Goal: Task Accomplishment & Management: Complete application form

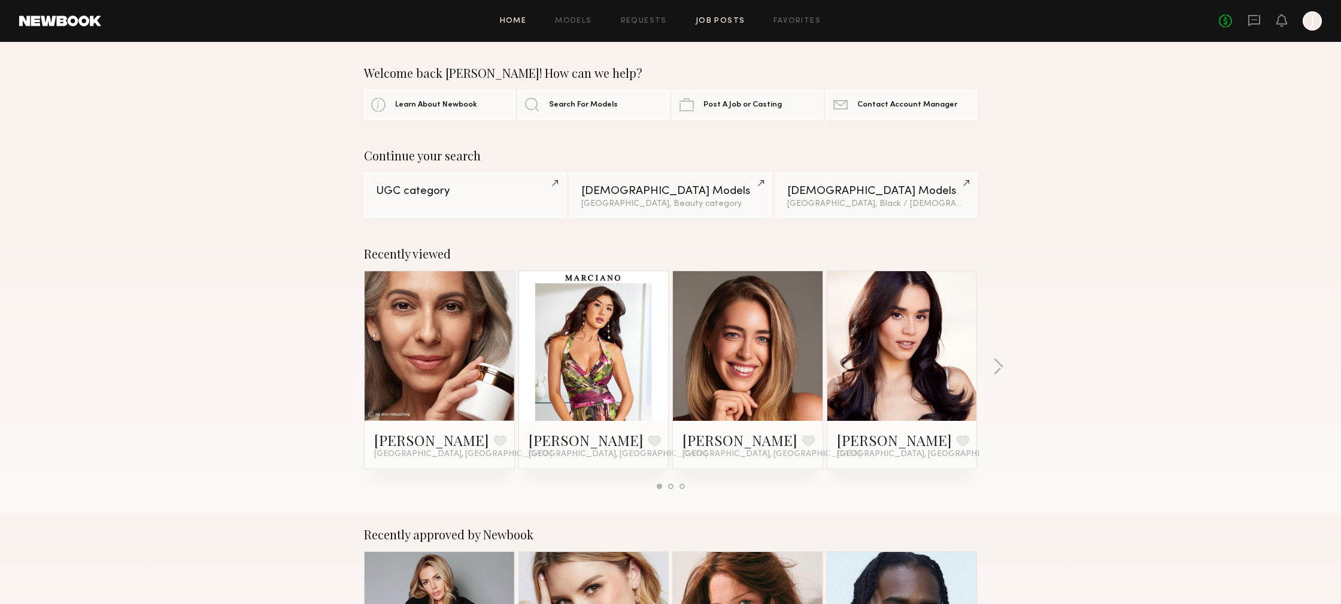
click at [703, 20] on link "Job Posts" at bounding box center [721, 21] width 50 height 8
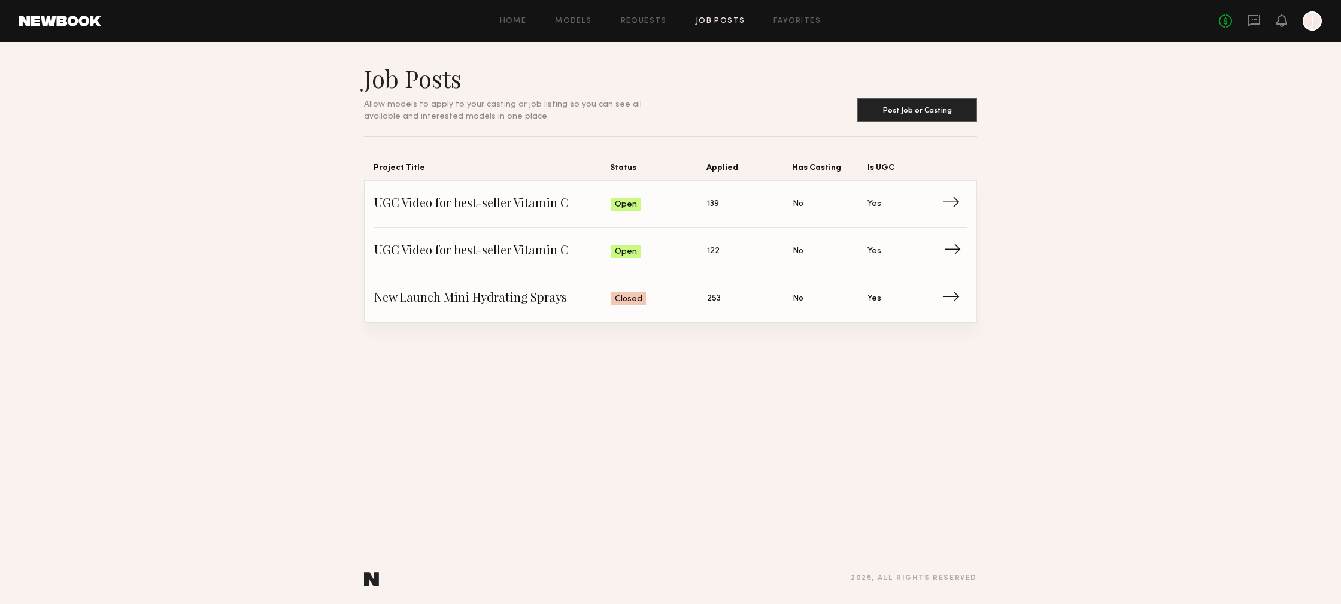
click at [550, 252] on span "UGC Video for best-seller Vitamin C" at bounding box center [492, 251] width 237 height 18
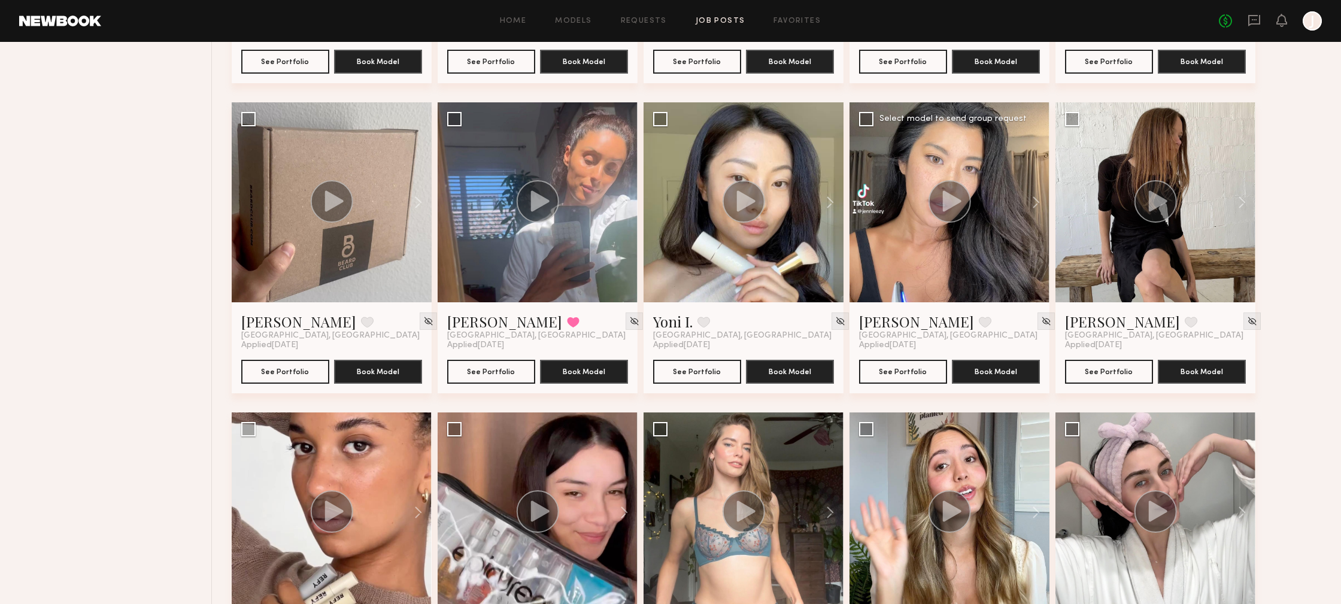
scroll to position [3214, 0]
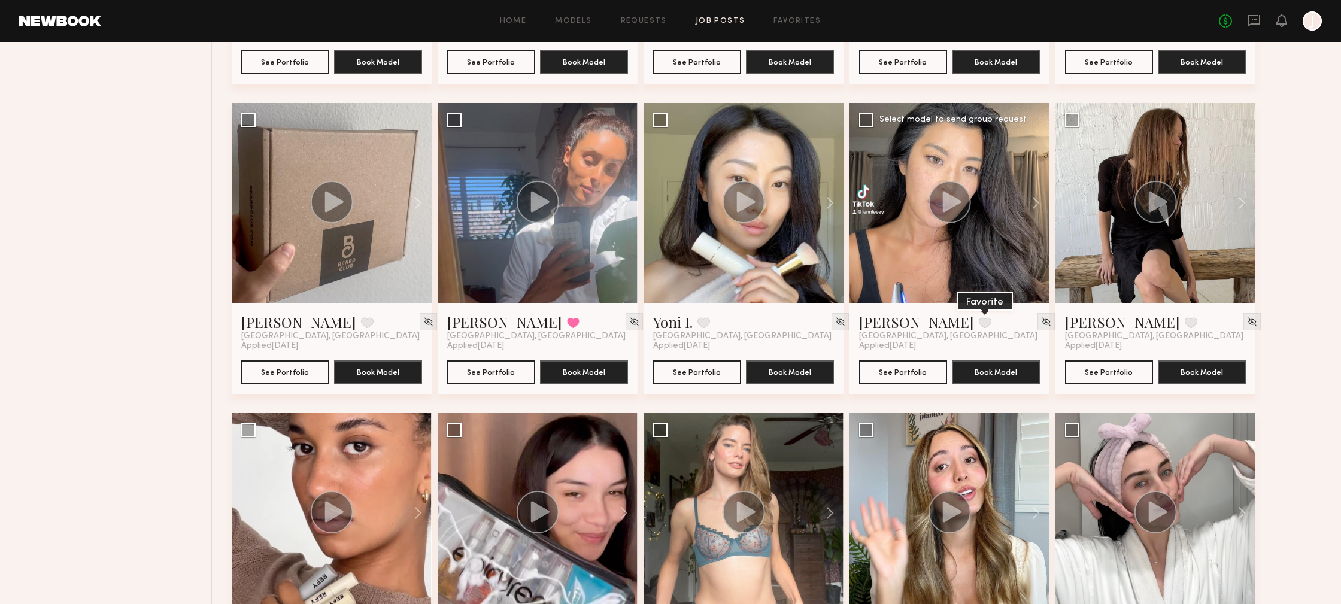
click at [979, 321] on button at bounding box center [985, 322] width 13 height 11
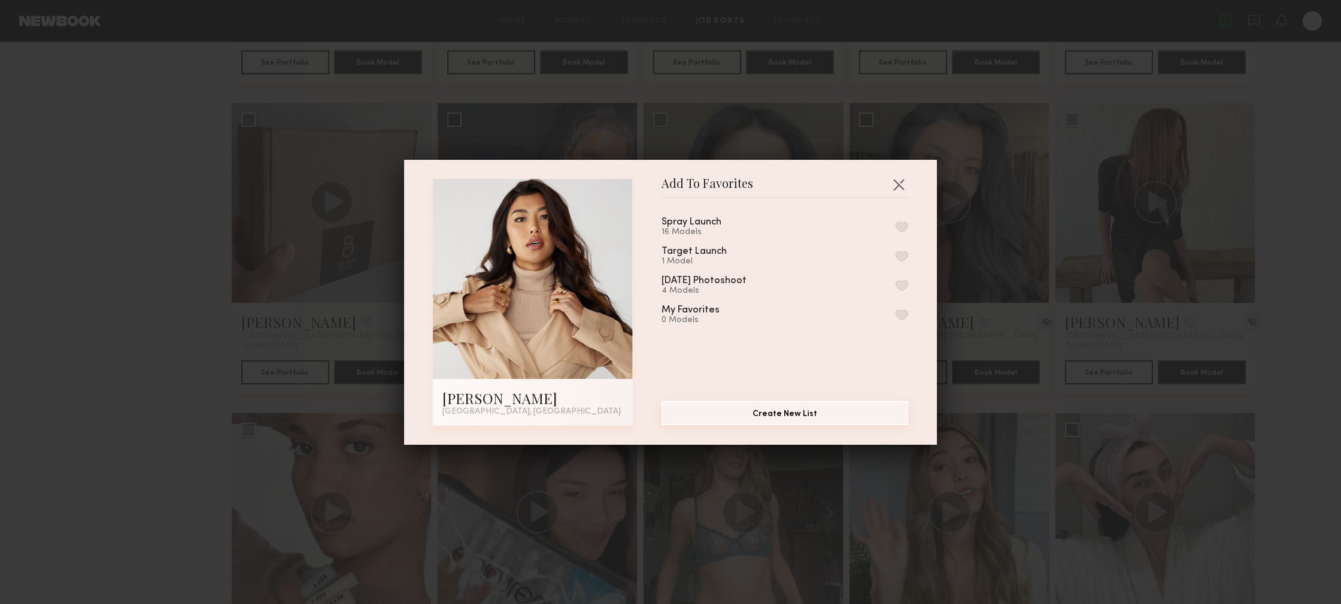
click at [817, 409] on button "Create New List" at bounding box center [784, 413] width 247 height 24
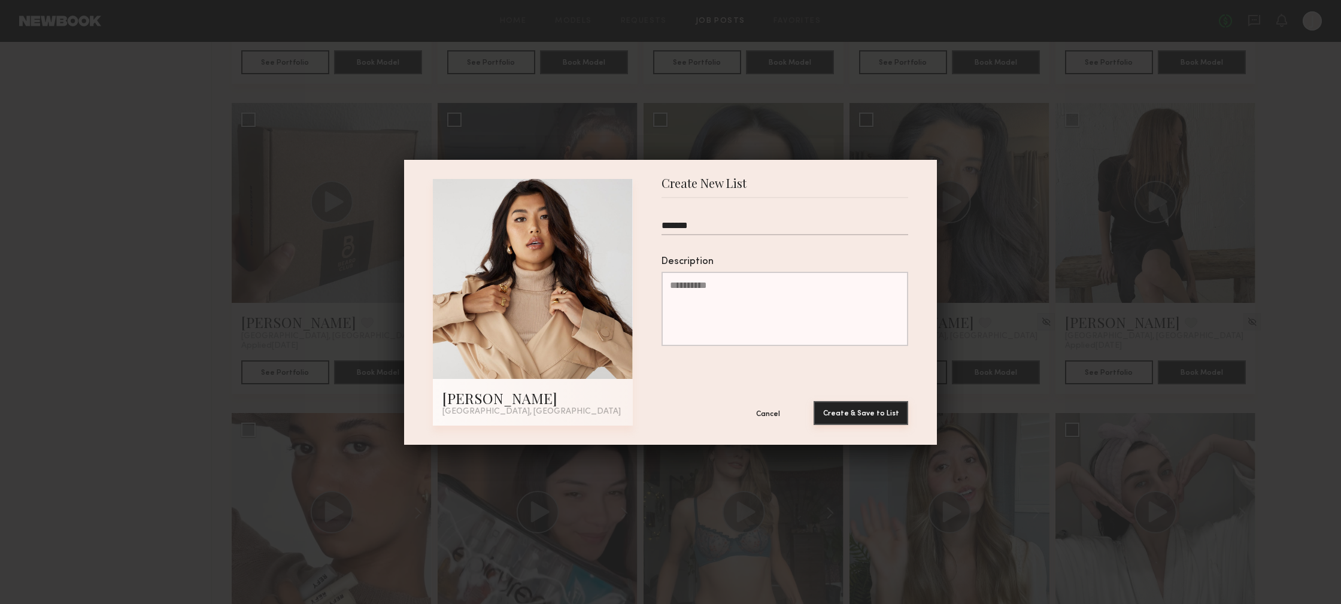
type input "*******"
click at [861, 418] on button "Create & Save to List" at bounding box center [860, 413] width 95 height 24
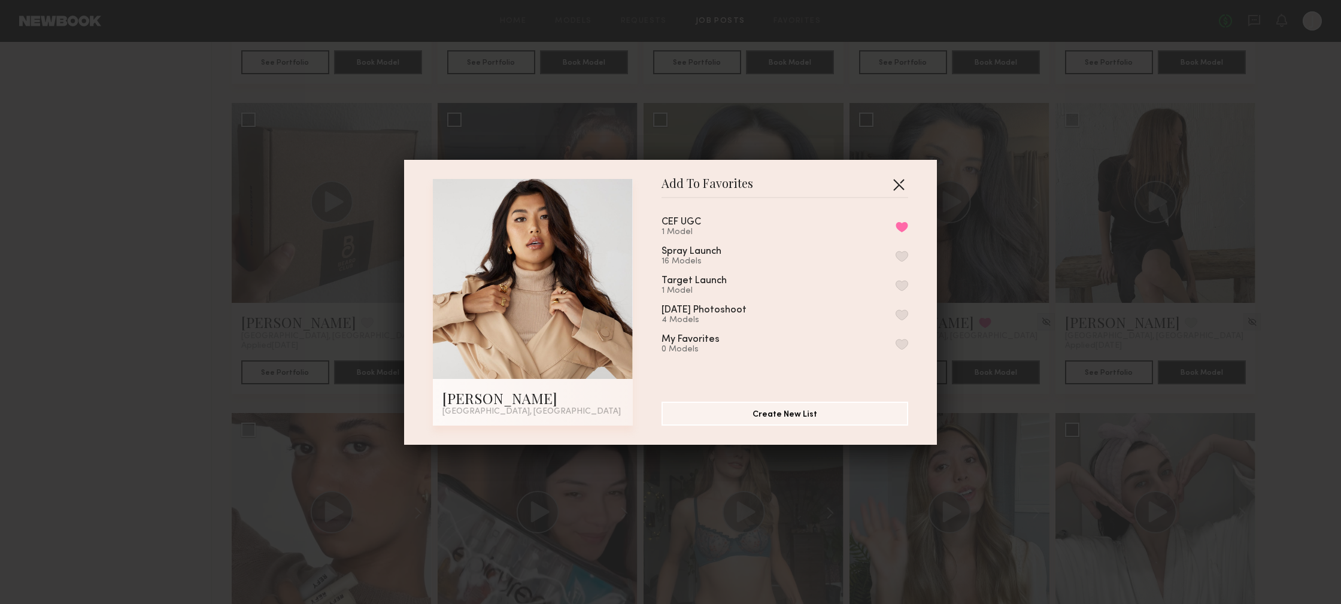
click at [902, 187] on button "button" at bounding box center [898, 184] width 19 height 19
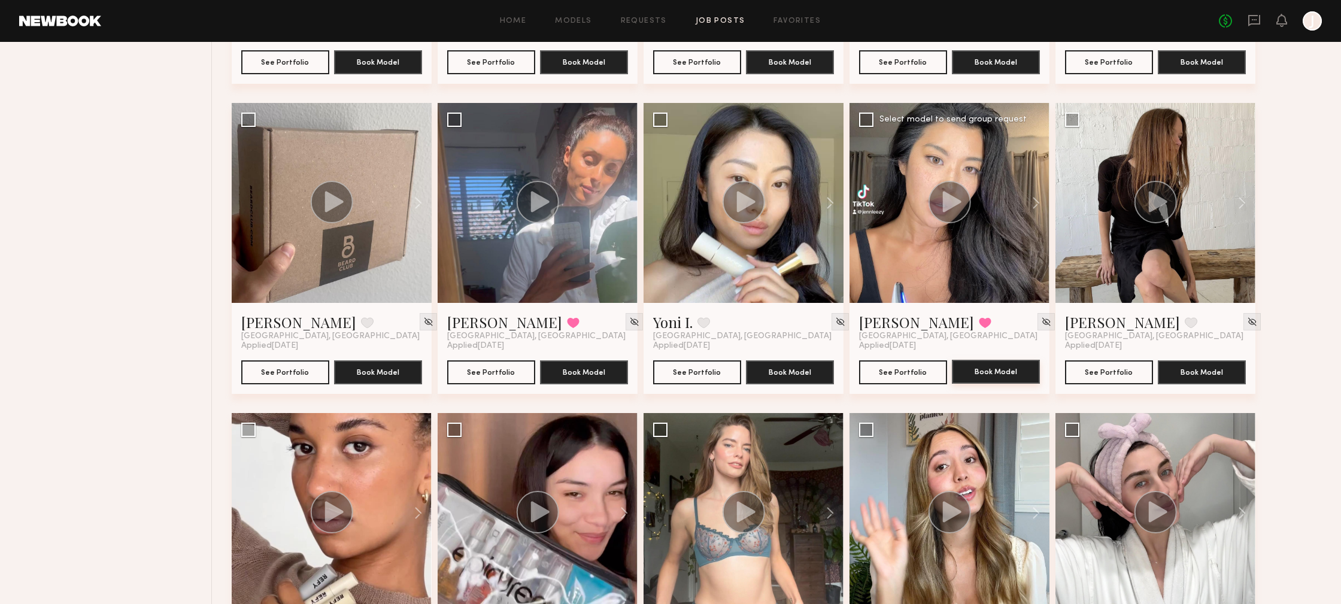
click at [1006, 373] on button "Book Model" at bounding box center [996, 372] width 88 height 24
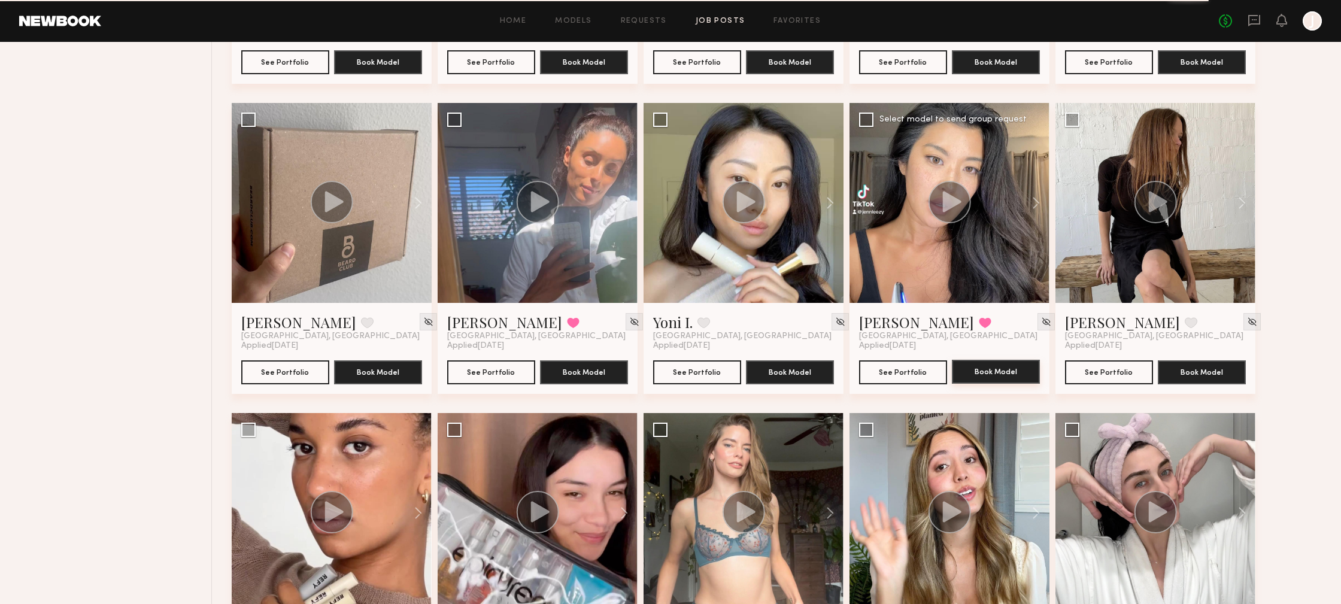
scroll to position [3213, 0]
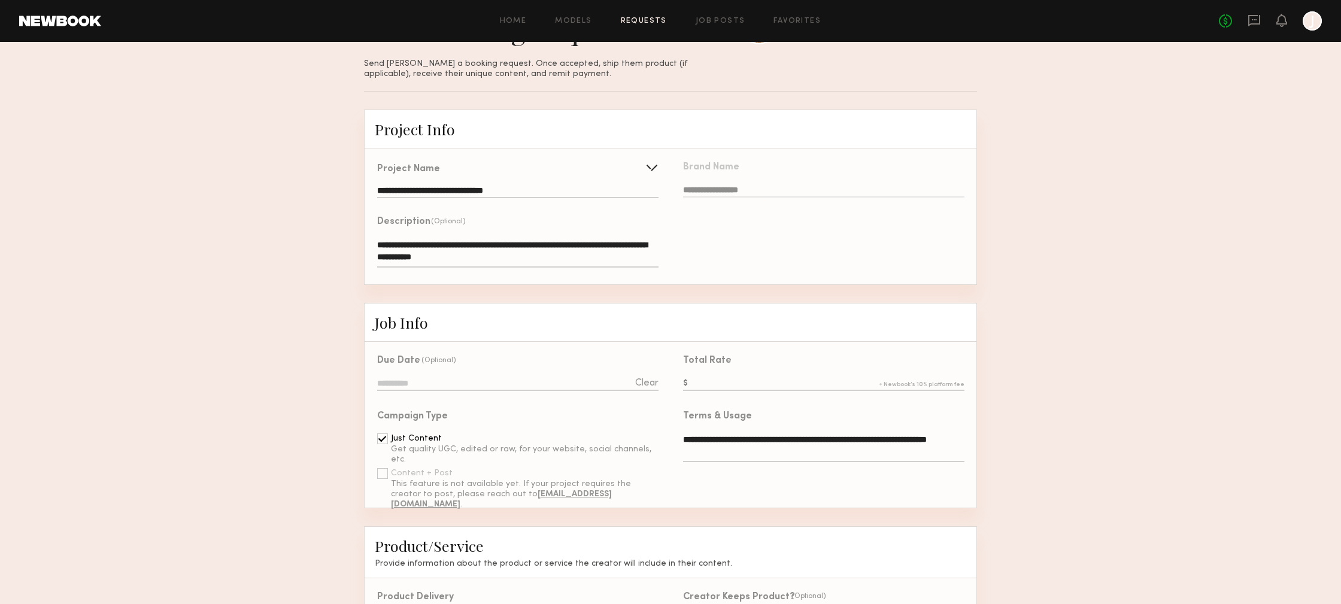
scroll to position [59, 0]
click at [520, 380] on input at bounding box center [517, 383] width 281 height 13
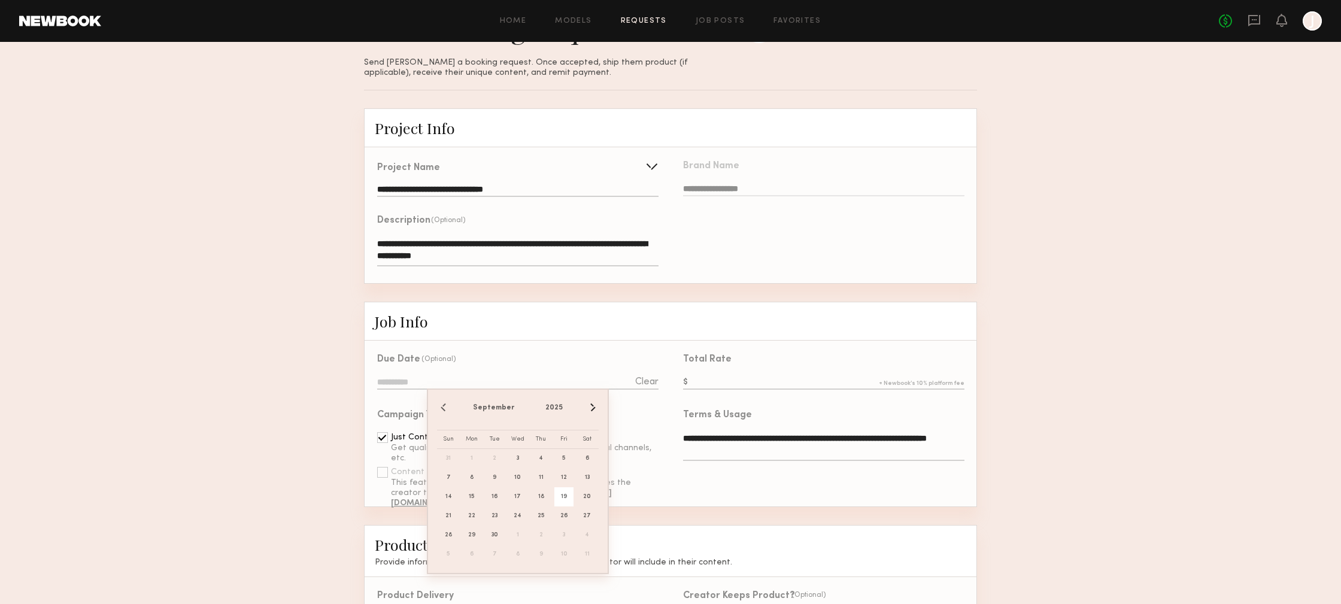
click at [567, 494] on span "19" at bounding box center [563, 496] width 19 height 19
type input "**********"
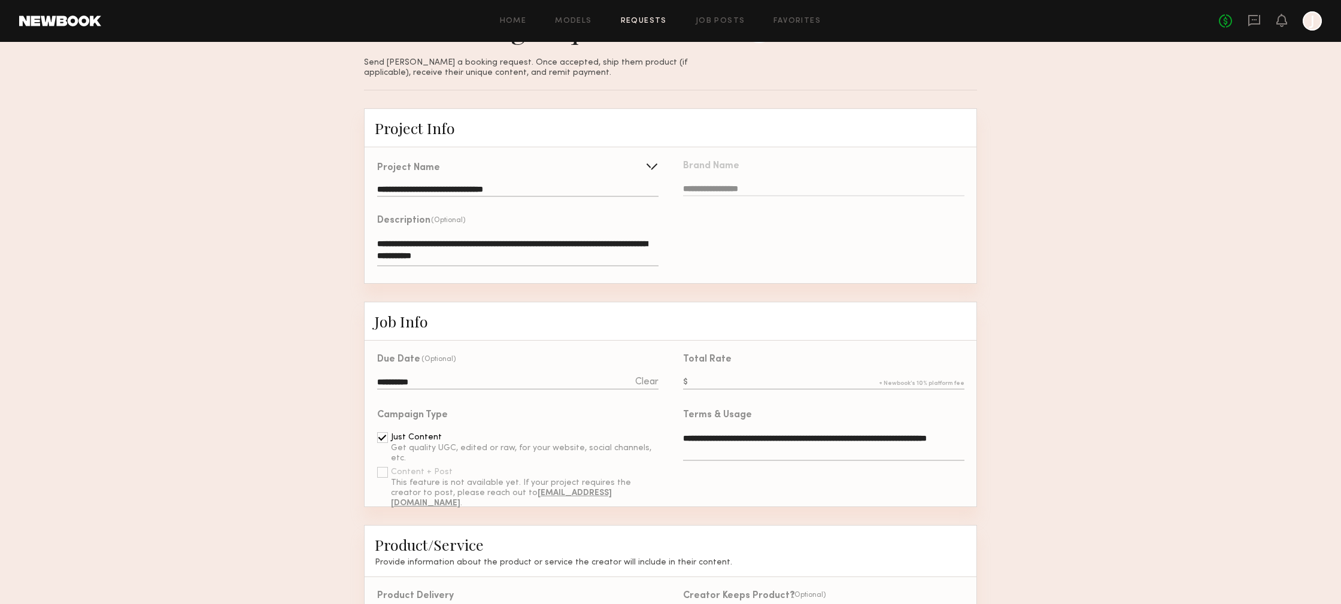
click at [646, 381] on div "Clear" at bounding box center [646, 382] width 23 height 10
click at [615, 380] on input at bounding box center [517, 383] width 281 height 13
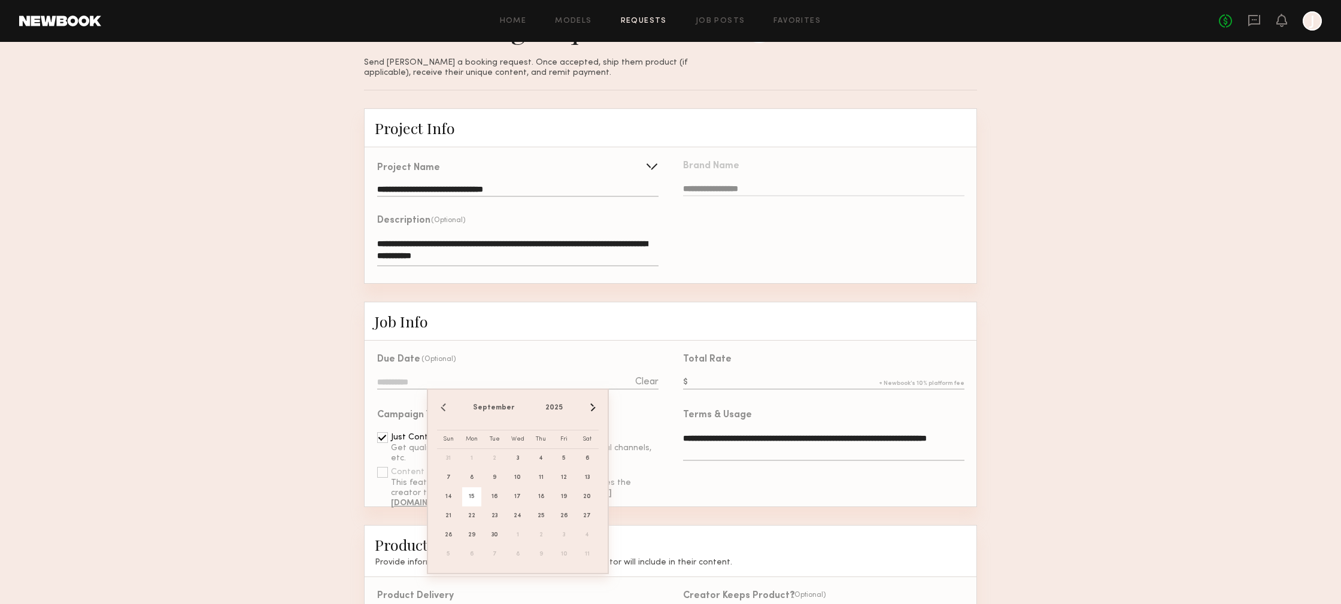
click at [473, 495] on span "15" at bounding box center [471, 496] width 19 height 19
type input "**********"
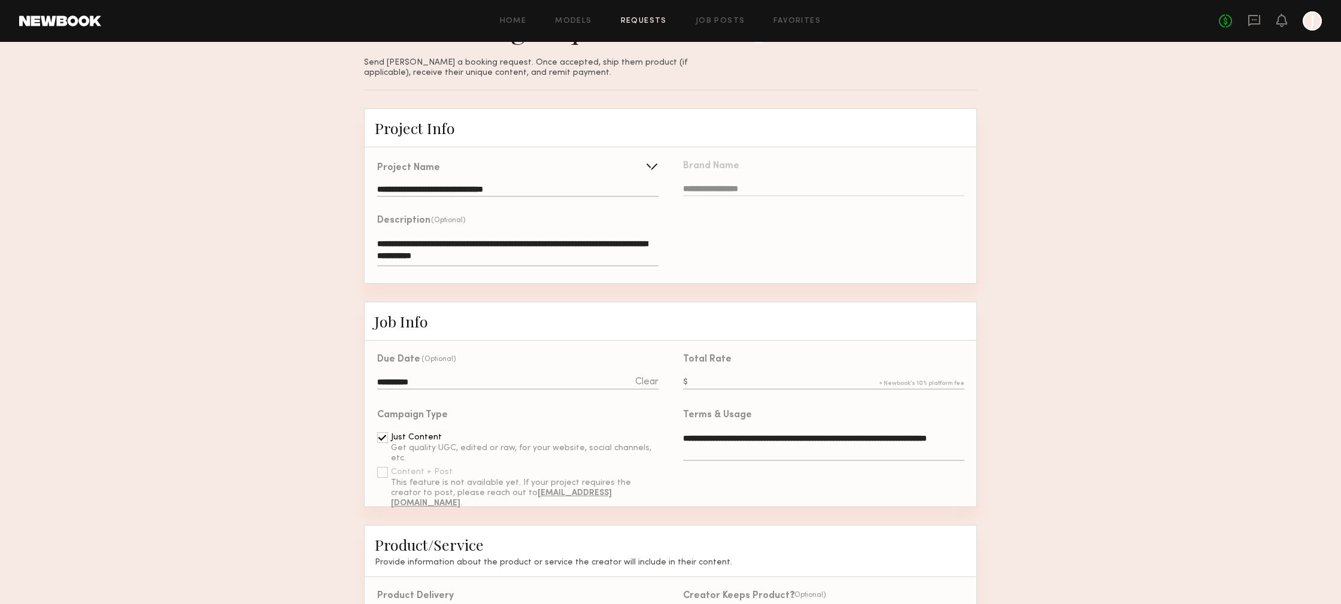
click at [785, 383] on input "text" at bounding box center [823, 383] width 281 height 13
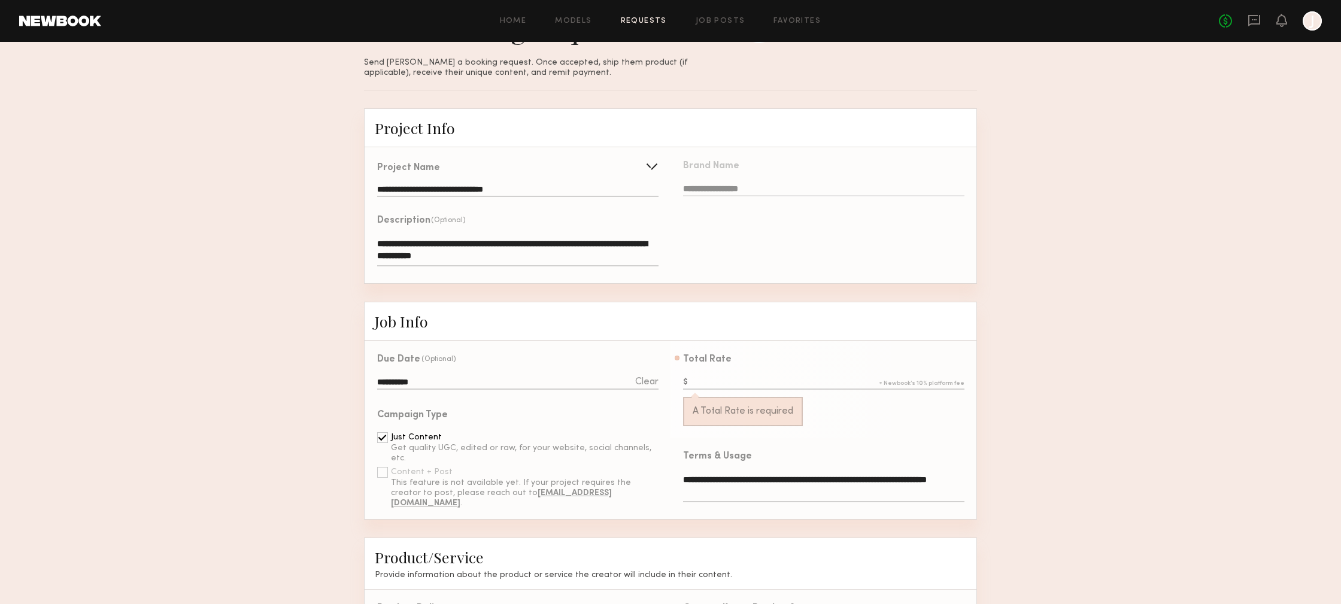
click at [744, 381] on input "text" at bounding box center [823, 383] width 281 height 13
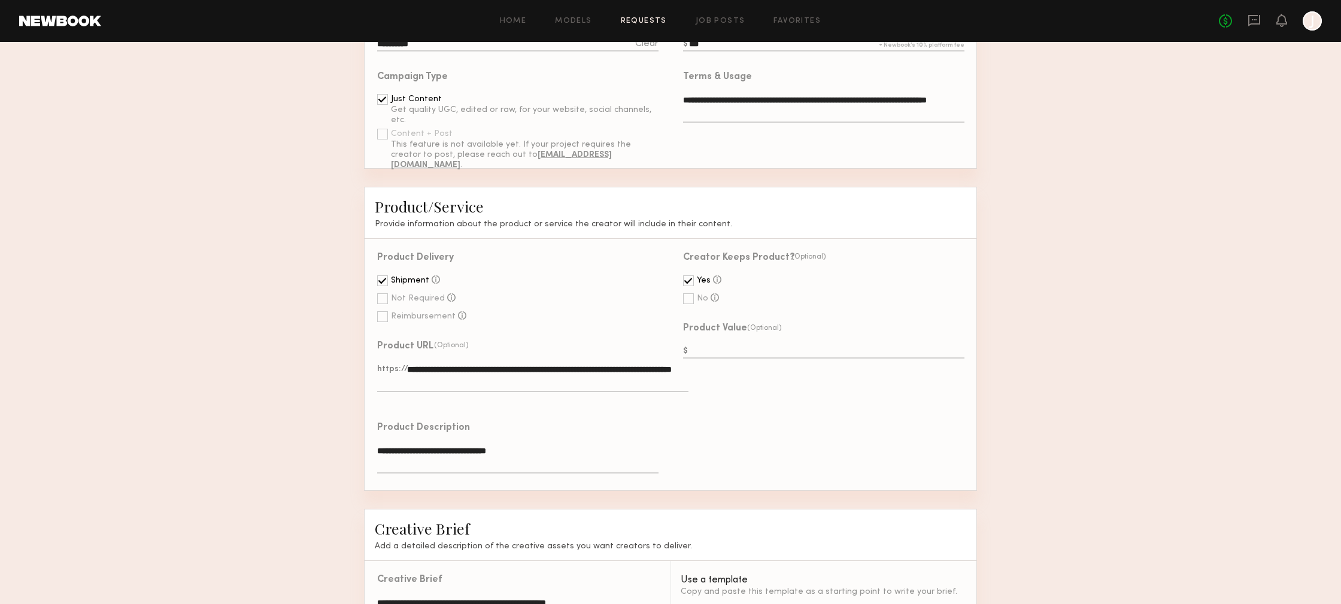
scroll to position [402, 0]
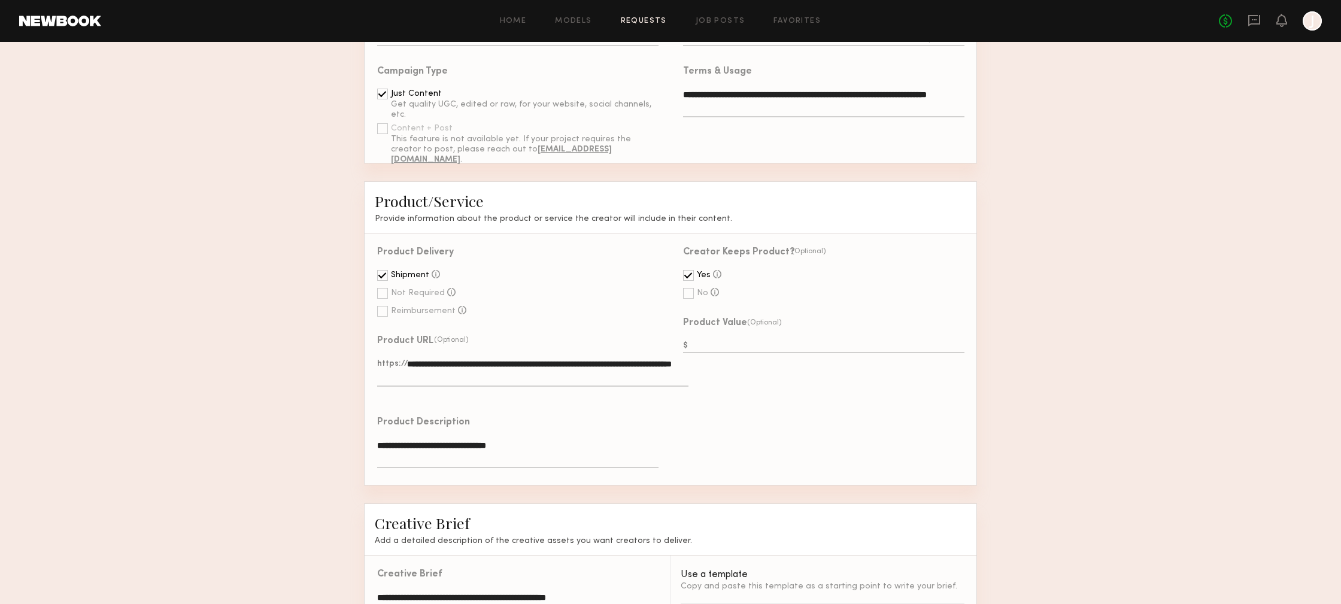
type input "***"
click at [703, 342] on input "text" at bounding box center [823, 346] width 281 height 13
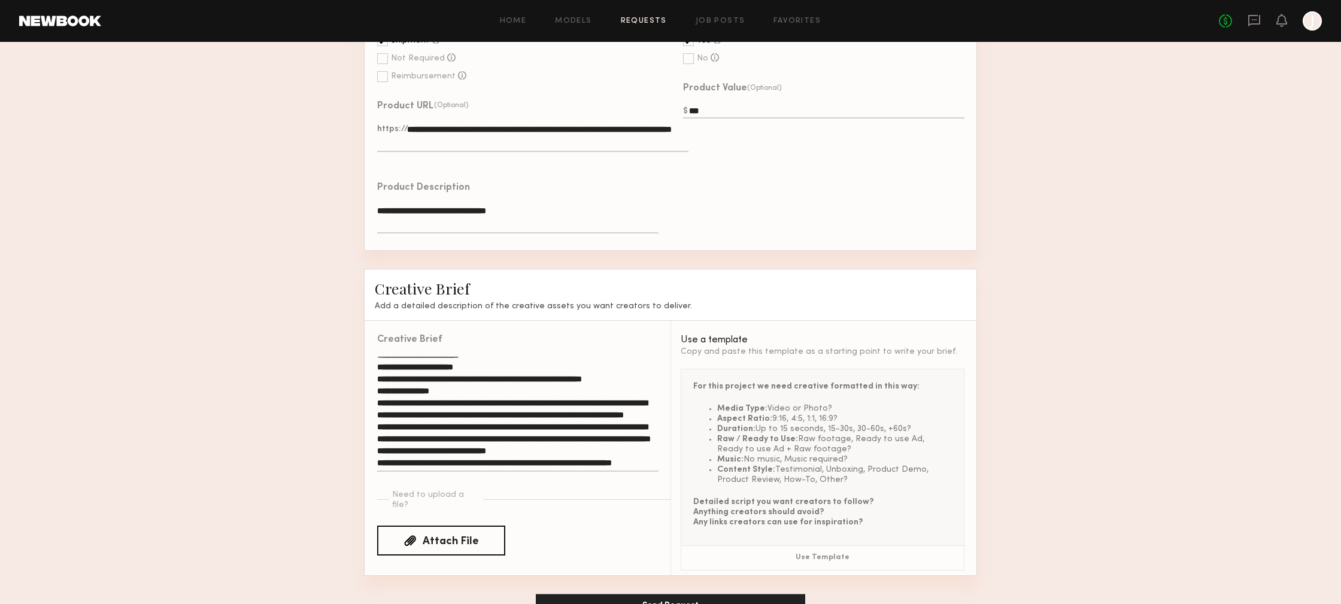
scroll to position [668, 0]
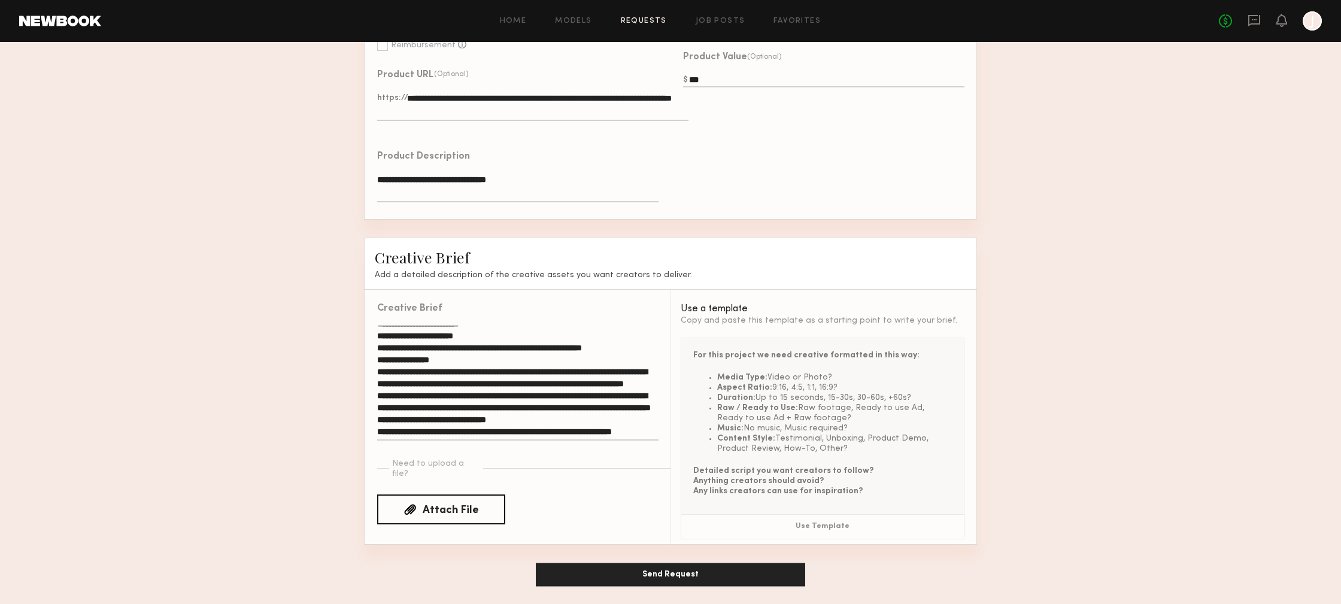
type input "***"
click at [650, 567] on button "Send Request" at bounding box center [670, 575] width 269 height 24
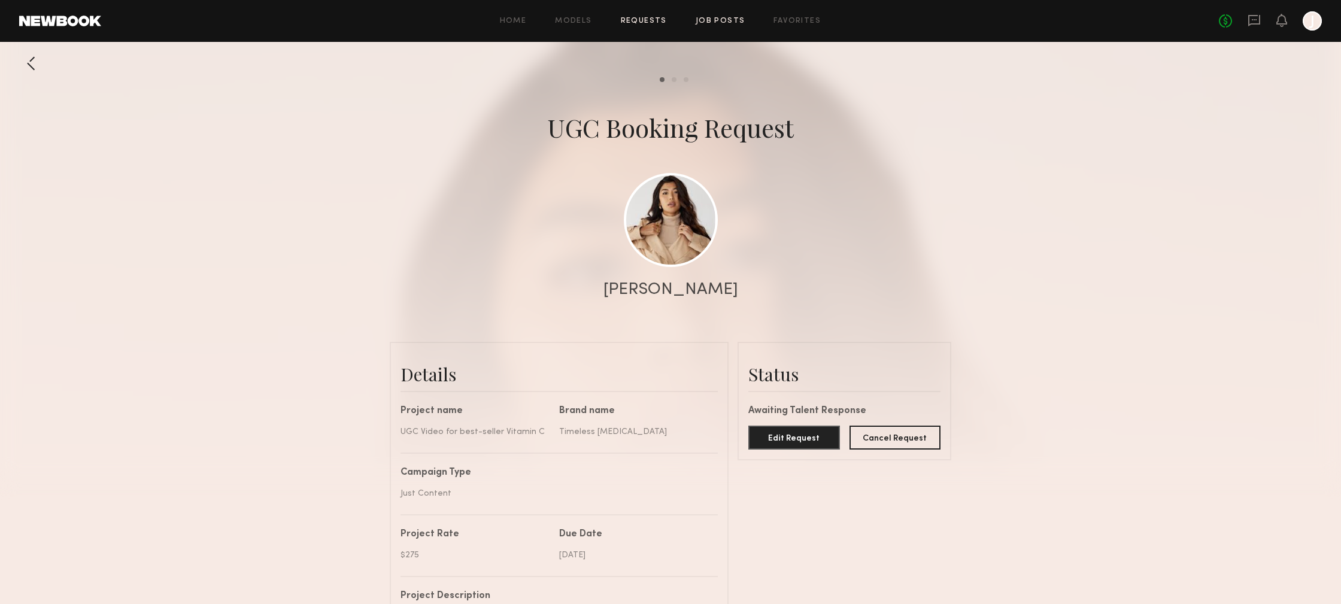
click at [714, 22] on link "Job Posts" at bounding box center [721, 21] width 50 height 8
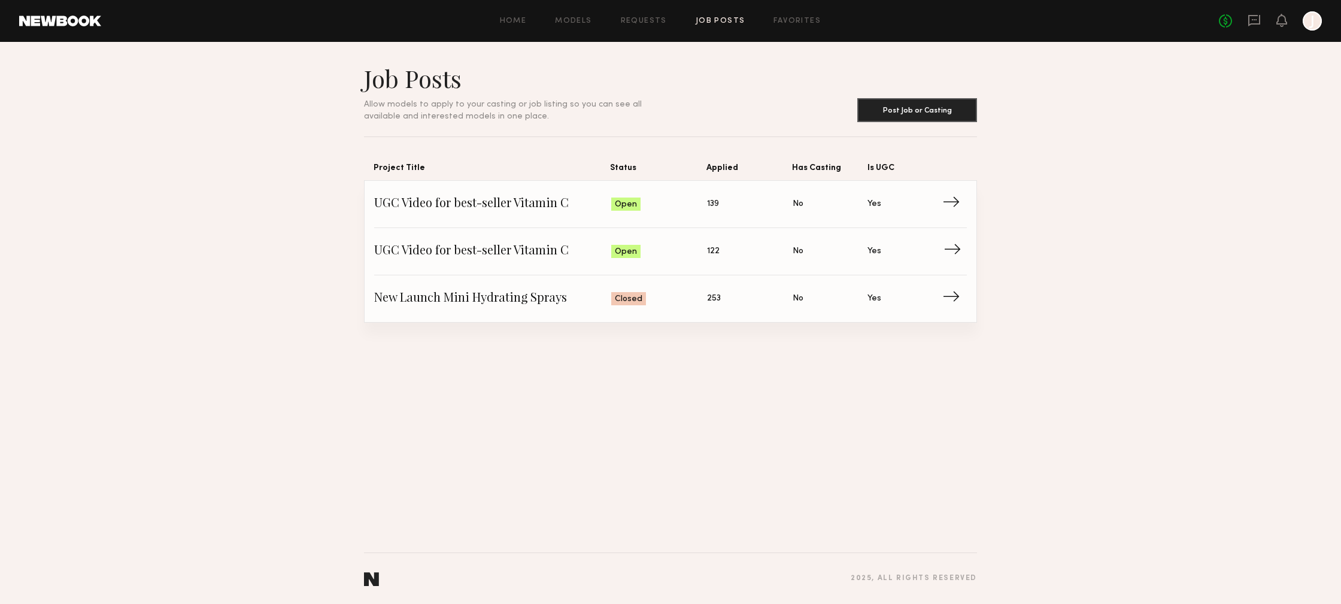
click at [479, 253] on span "UGC Video for best-seller Vitamin C" at bounding box center [492, 251] width 237 height 18
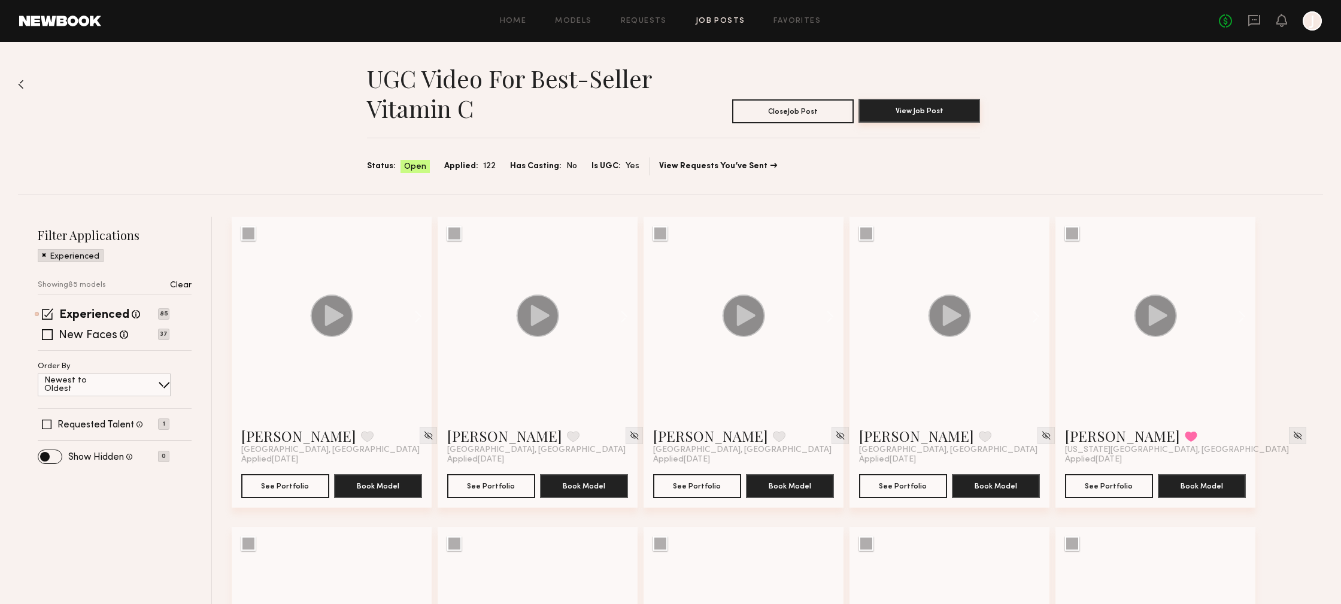
click at [945, 115] on button "View Job Post" at bounding box center [919, 111] width 122 height 24
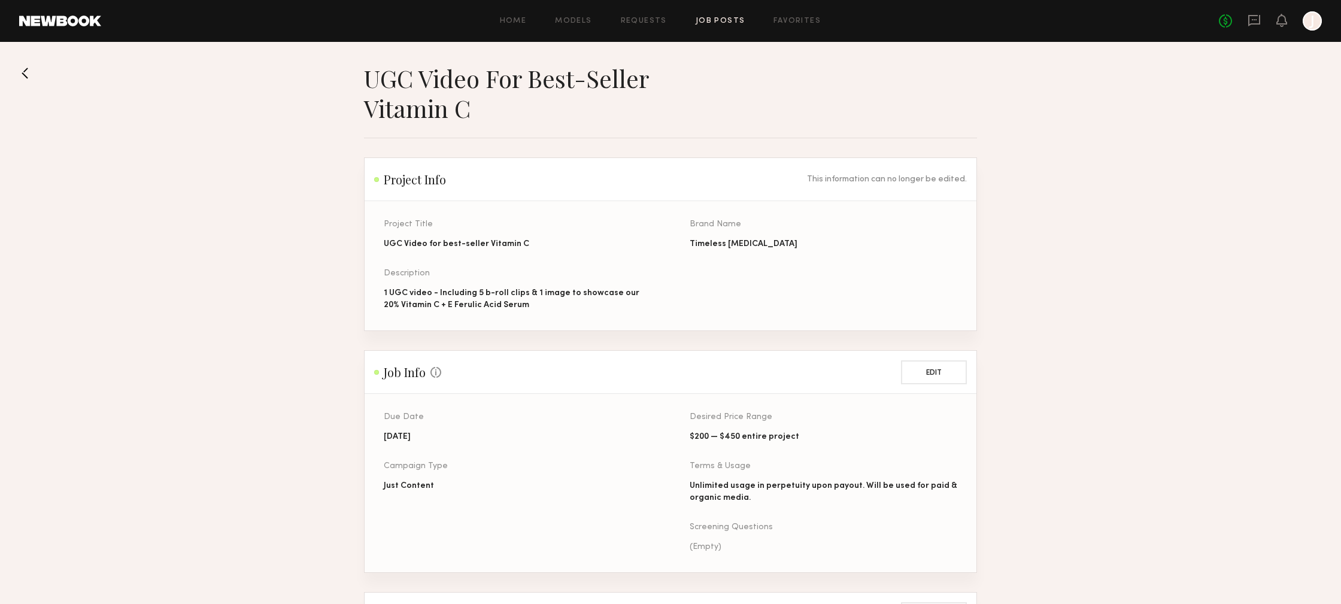
click at [26, 72] on button at bounding box center [28, 72] width 19 height 19
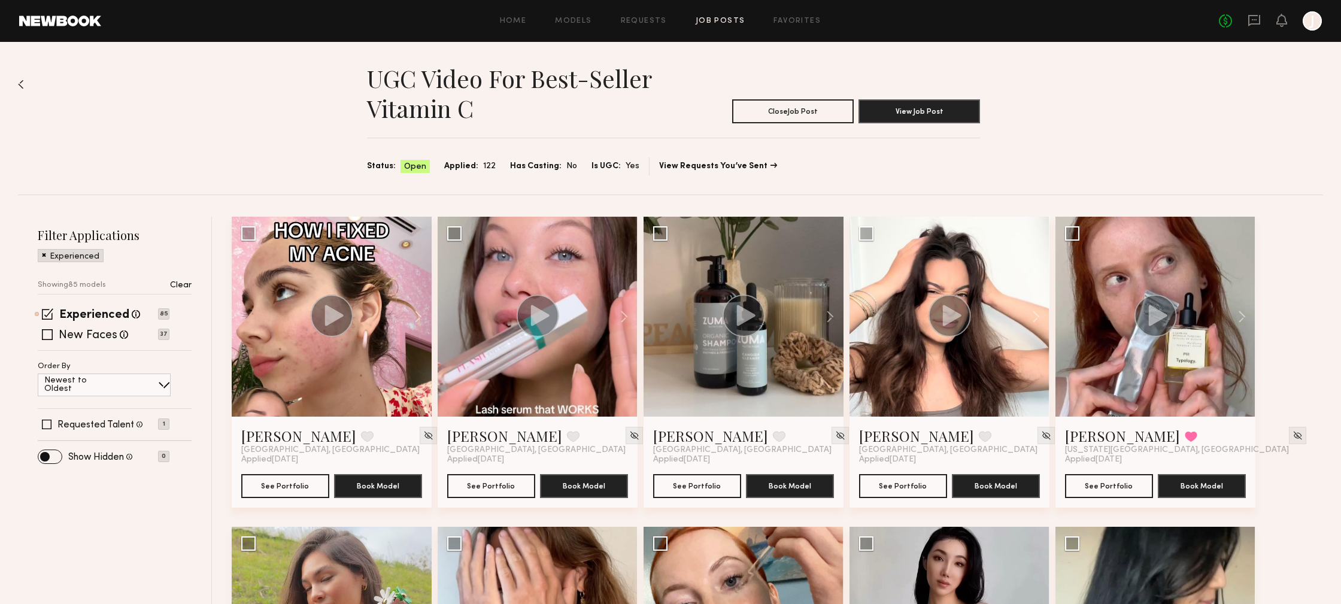
click at [1077, 139] on div "UGC Video for best-seller Vitamin C Close Job Post View Job Post Status: Open A…" at bounding box center [670, 118] width 1305 height 153
click at [47, 312] on span at bounding box center [47, 313] width 11 height 11
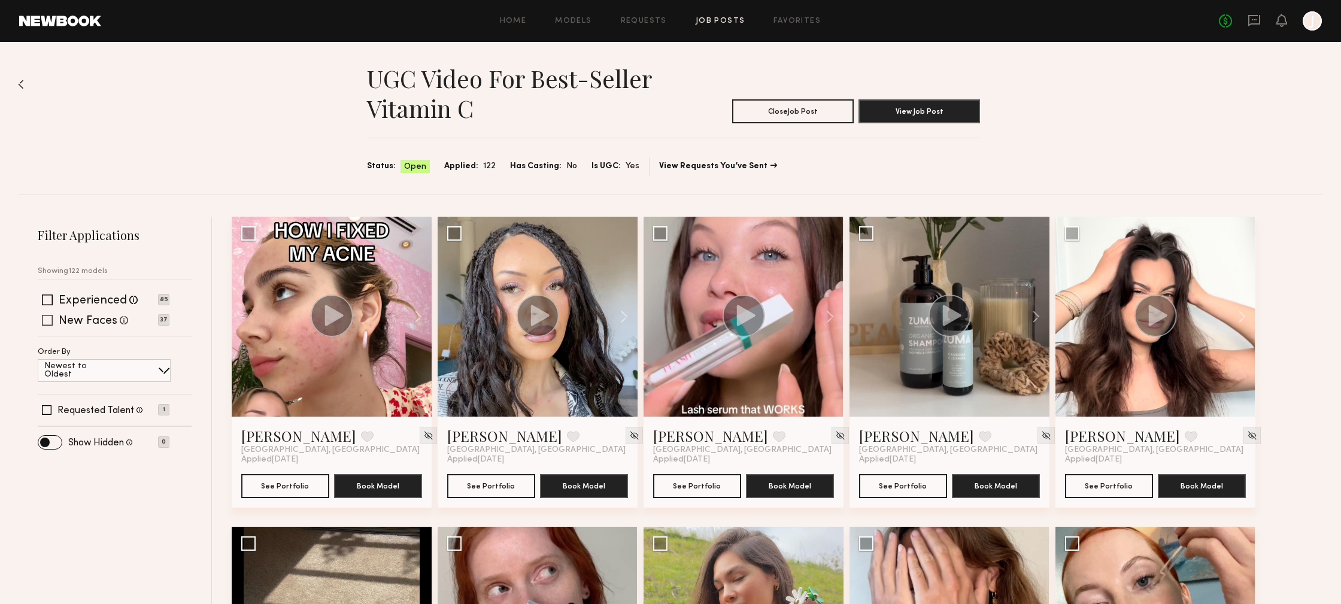
click at [50, 319] on span at bounding box center [47, 320] width 11 height 11
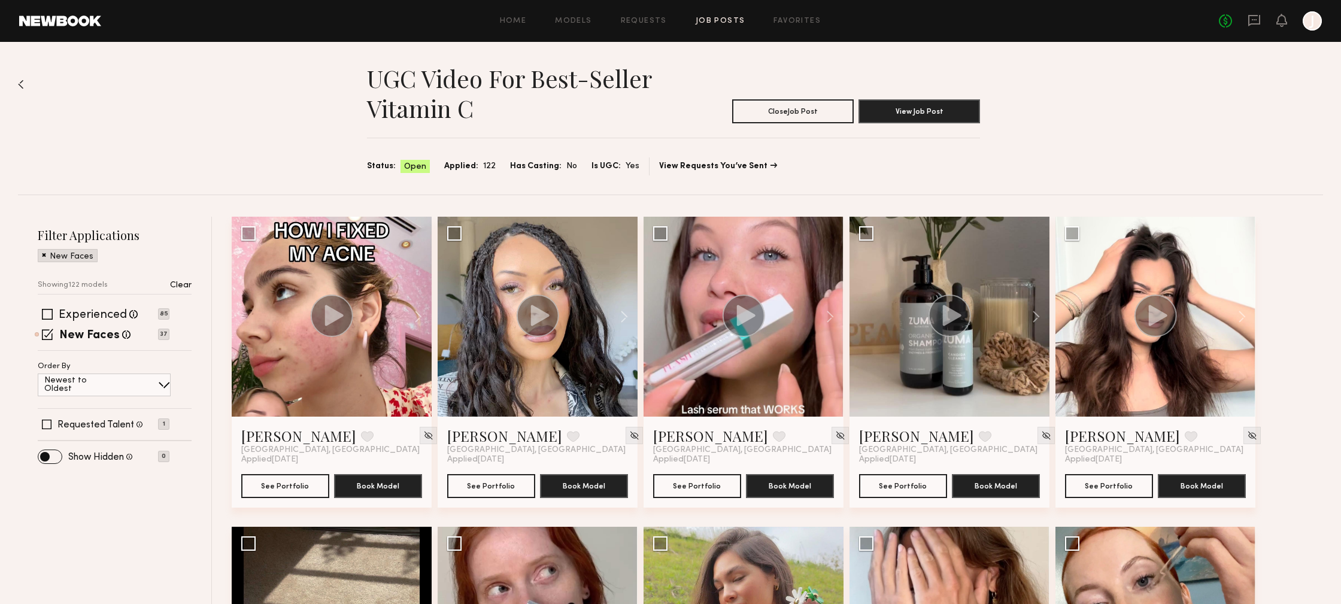
click at [42, 323] on div "Experienced Talent we've deemed to have ample paid, professional modeling exper…" at bounding box center [115, 329] width 154 height 41
click at [45, 315] on span at bounding box center [47, 314] width 11 height 11
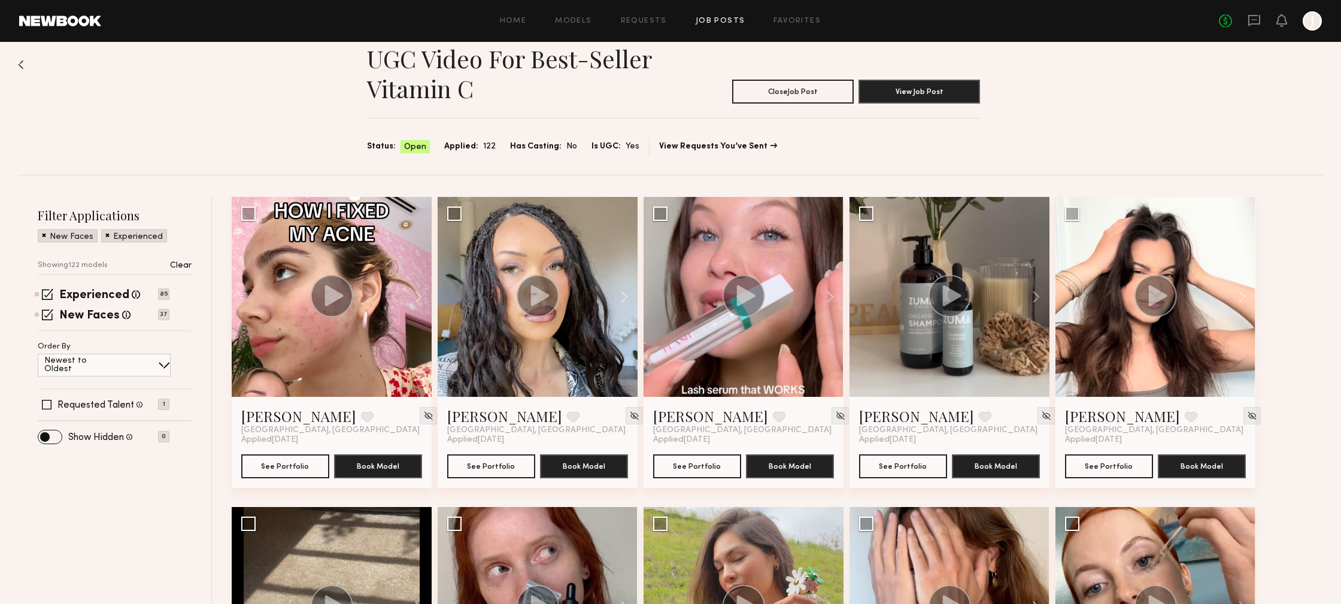
scroll to position [25, 0]
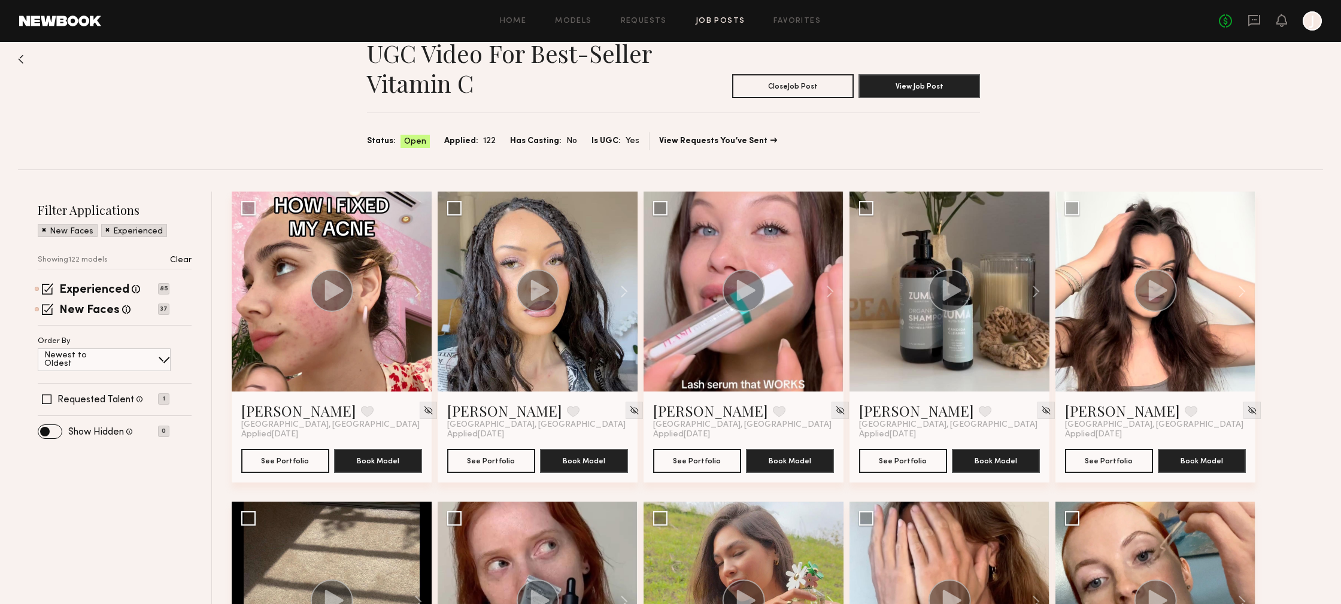
click at [1051, 123] on div "UGC Video for best-seller Vitamin C Close Job Post View Job Post Status: Open A…" at bounding box center [670, 93] width 1305 height 153
click at [809, 25] on div "Home Models Requests Job Posts Favorites Sign Out No fees up to $5,000 J" at bounding box center [711, 20] width 1221 height 19
click at [698, 25] on div "Home Models Requests Job Posts Favorites Sign Out No fees up to $5,000 J" at bounding box center [711, 20] width 1221 height 19
click at [703, 19] on link "Job Posts" at bounding box center [721, 21] width 50 height 8
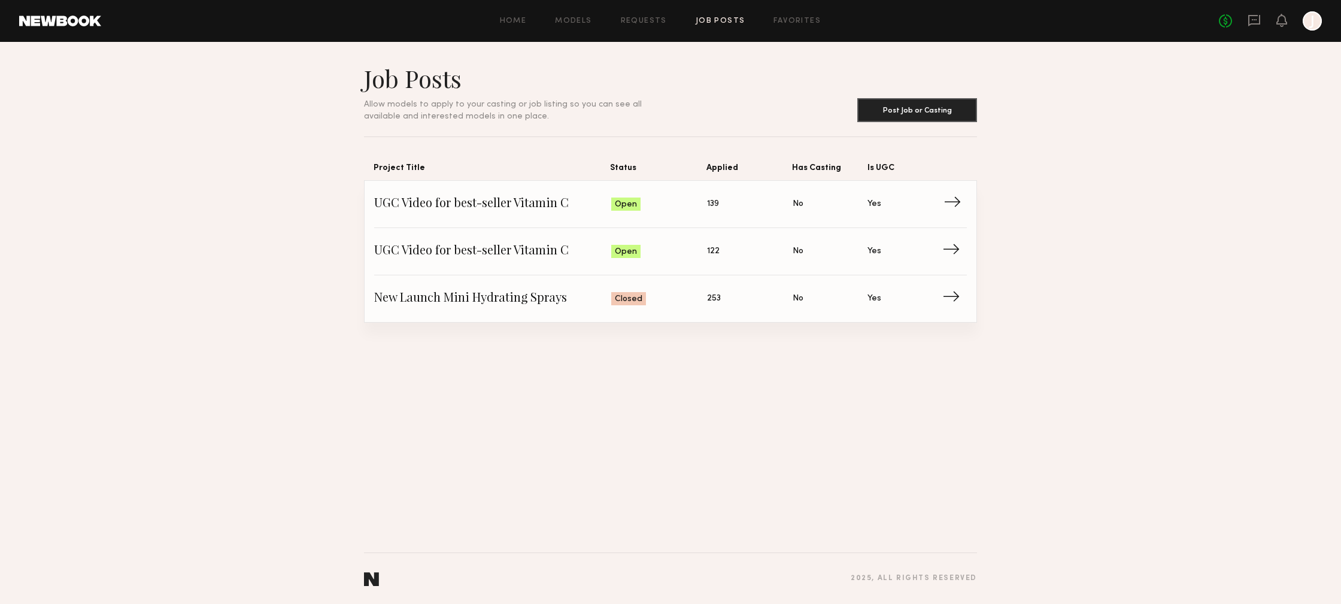
click at [497, 210] on span "UGC Video for best-seller Vitamin C" at bounding box center [492, 204] width 237 height 18
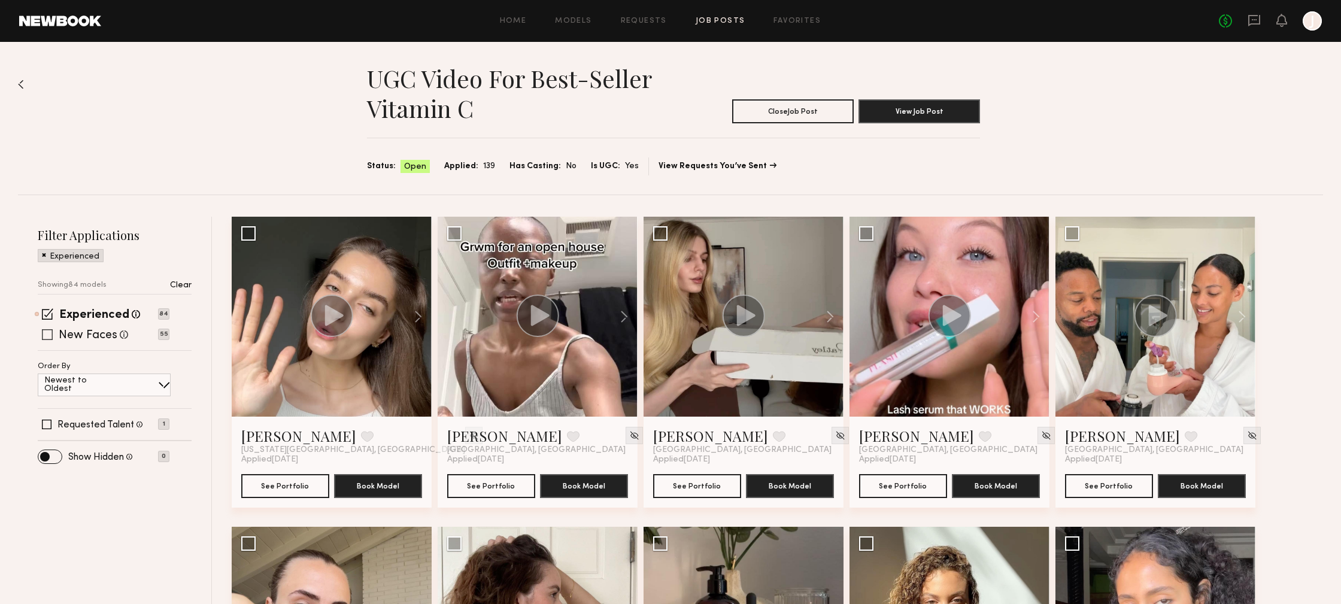
click at [49, 333] on span at bounding box center [47, 334] width 11 height 11
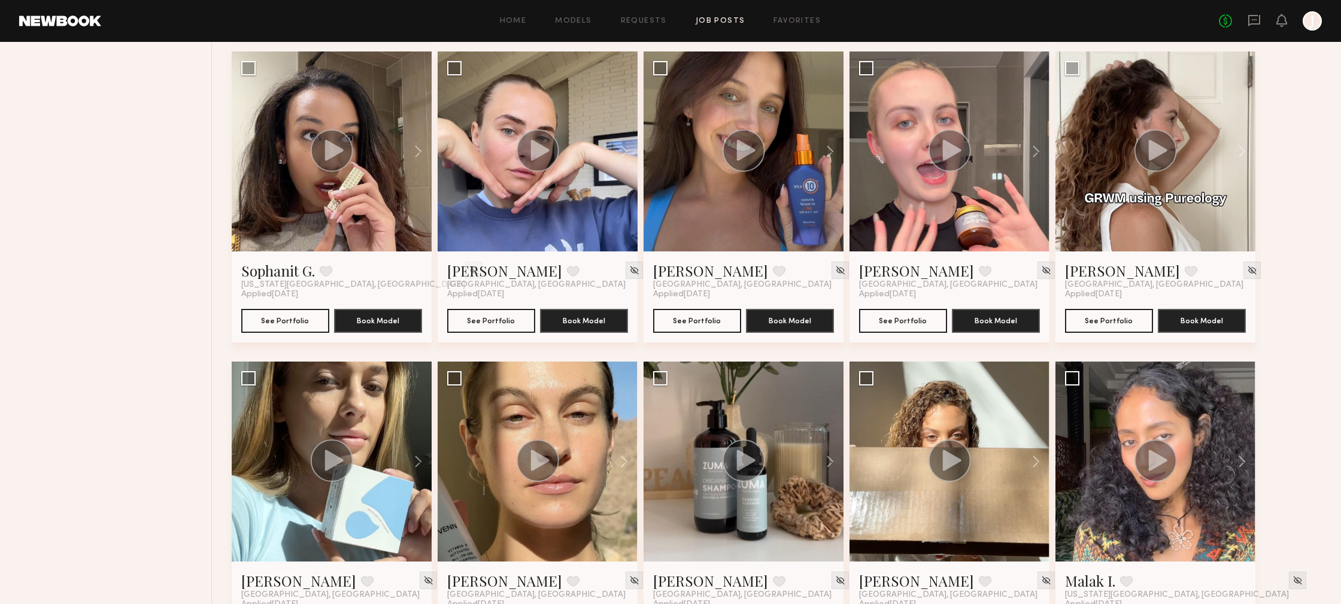
scroll to position [788, 0]
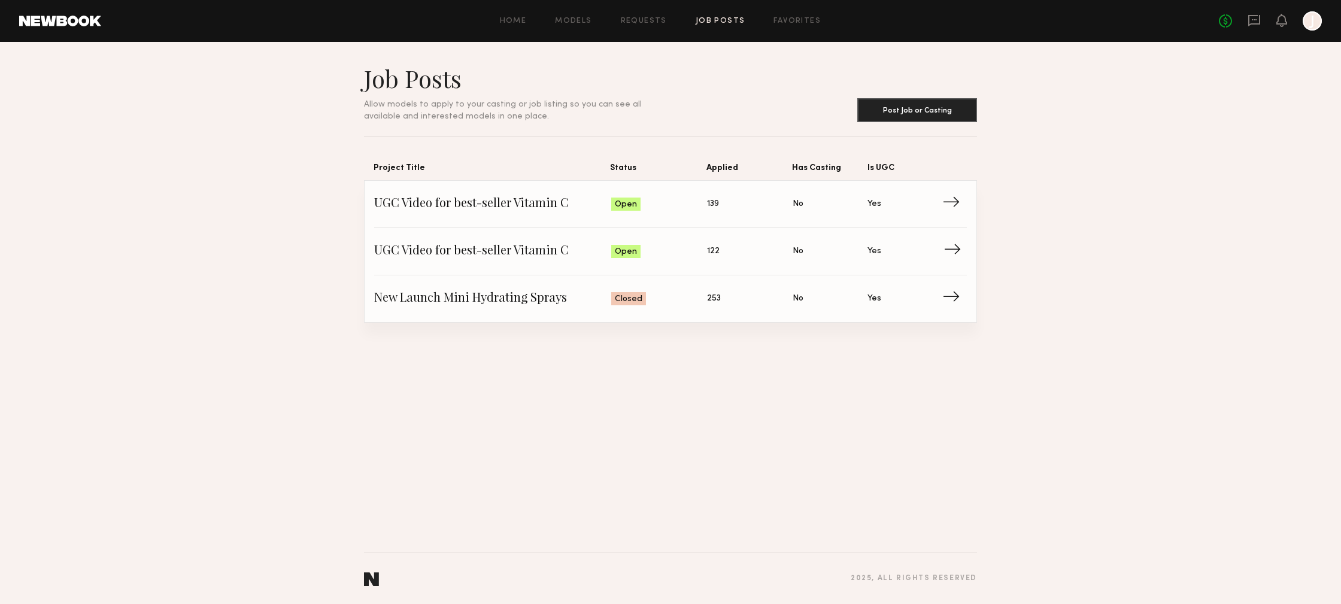
click at [550, 255] on span "UGC Video for best-seller Vitamin C" at bounding box center [492, 251] width 237 height 18
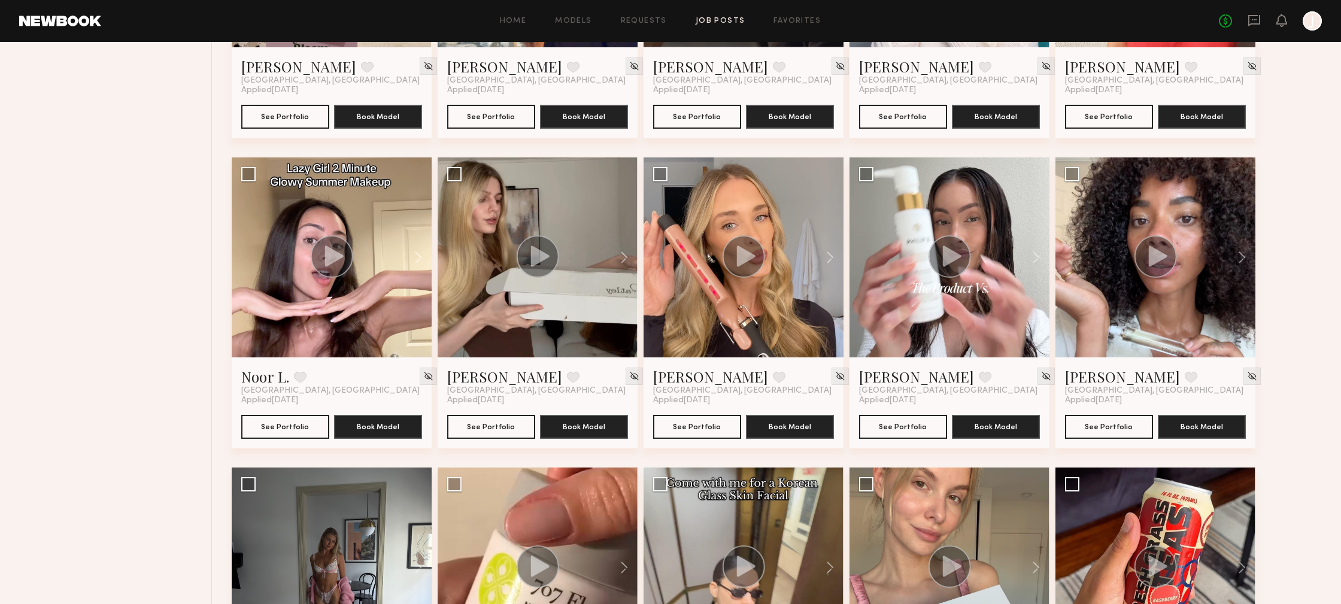
scroll to position [2541, 0]
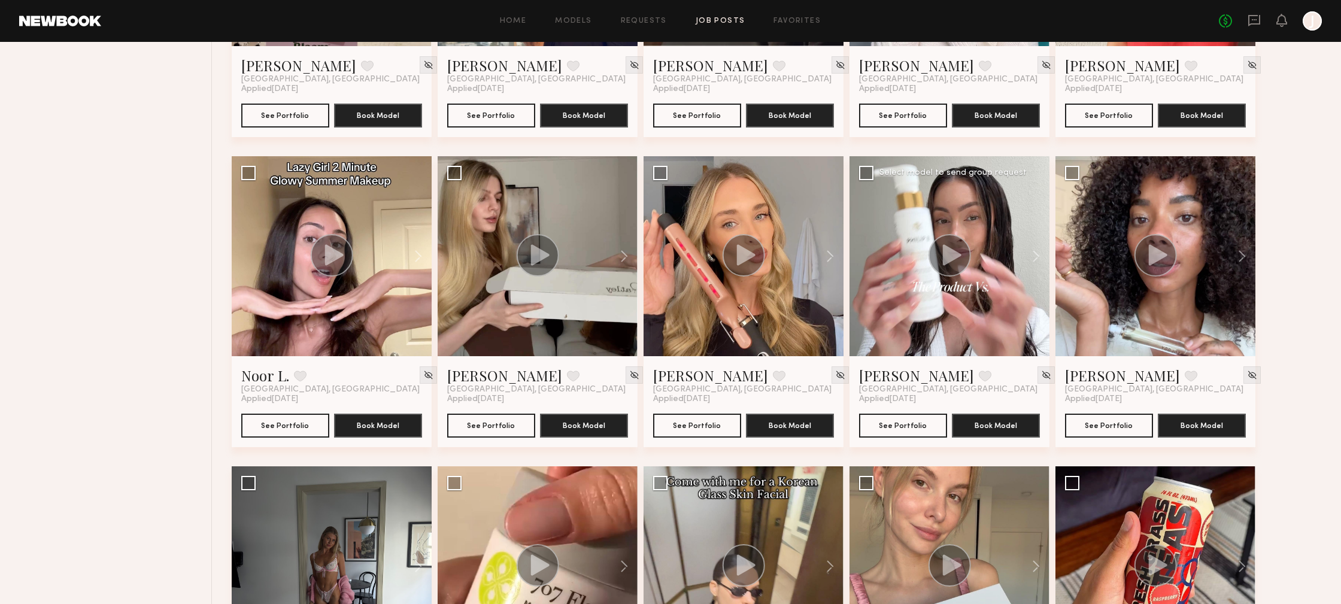
click at [957, 323] on div at bounding box center [949, 256] width 200 height 200
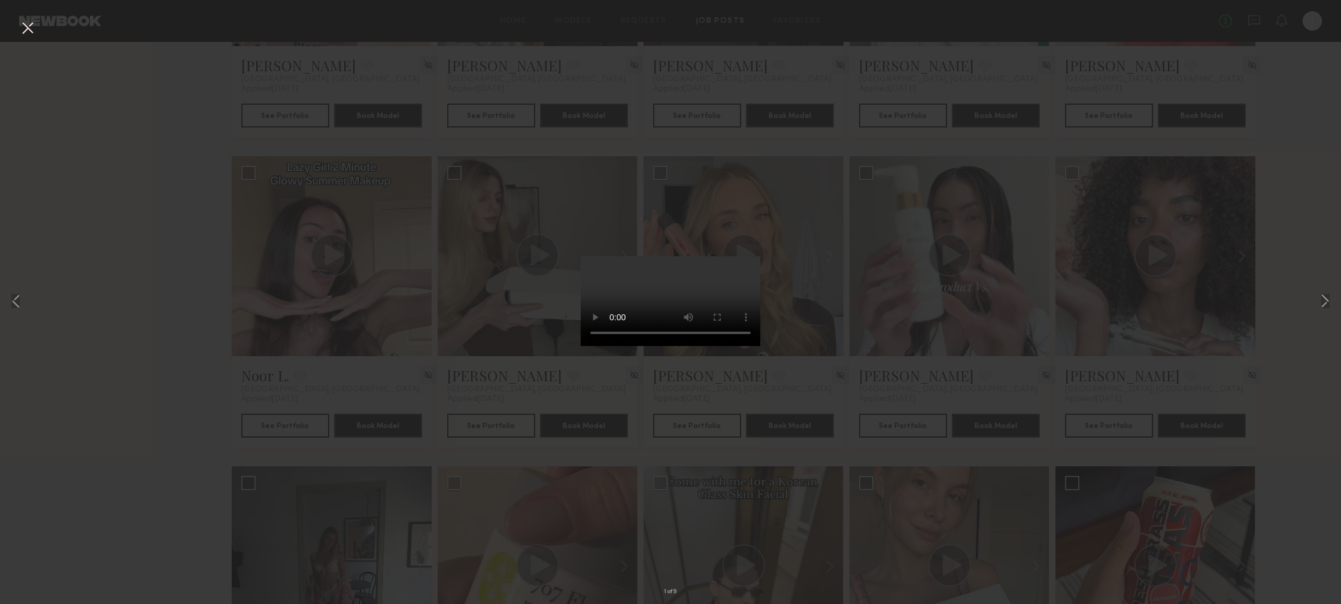
click at [832, 382] on div "1 of 9" at bounding box center [670, 302] width 1341 height 604
click at [25, 35] on button at bounding box center [27, 29] width 19 height 22
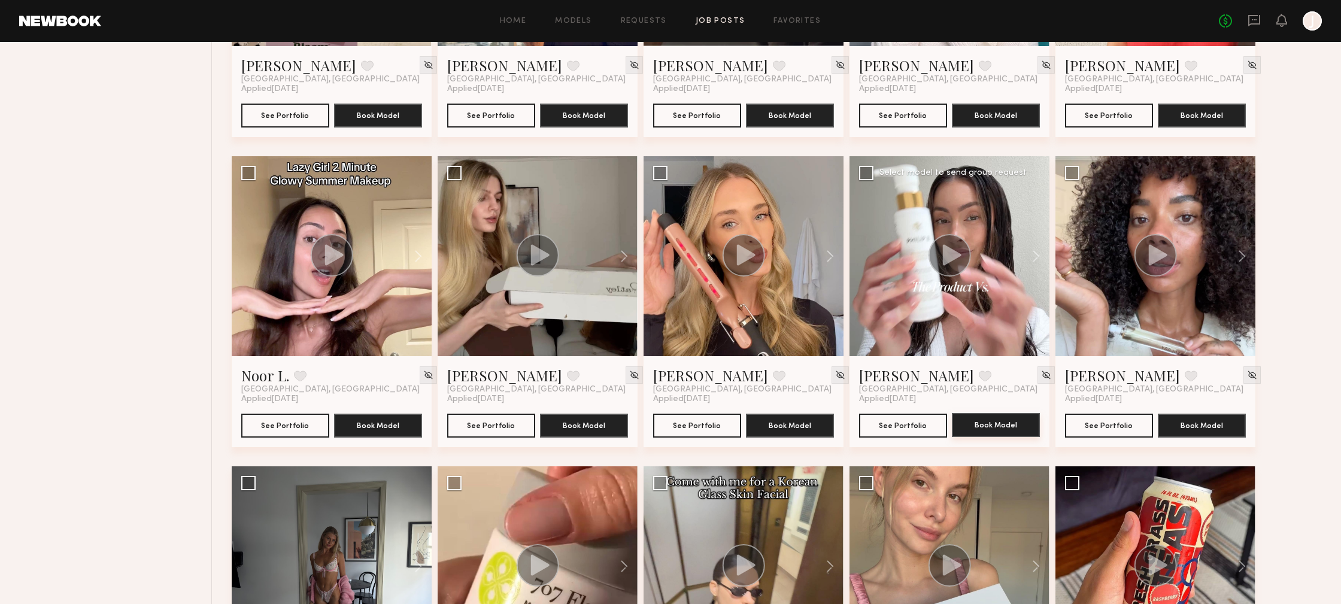
click at [1001, 428] on button "Book Model" at bounding box center [996, 425] width 88 height 24
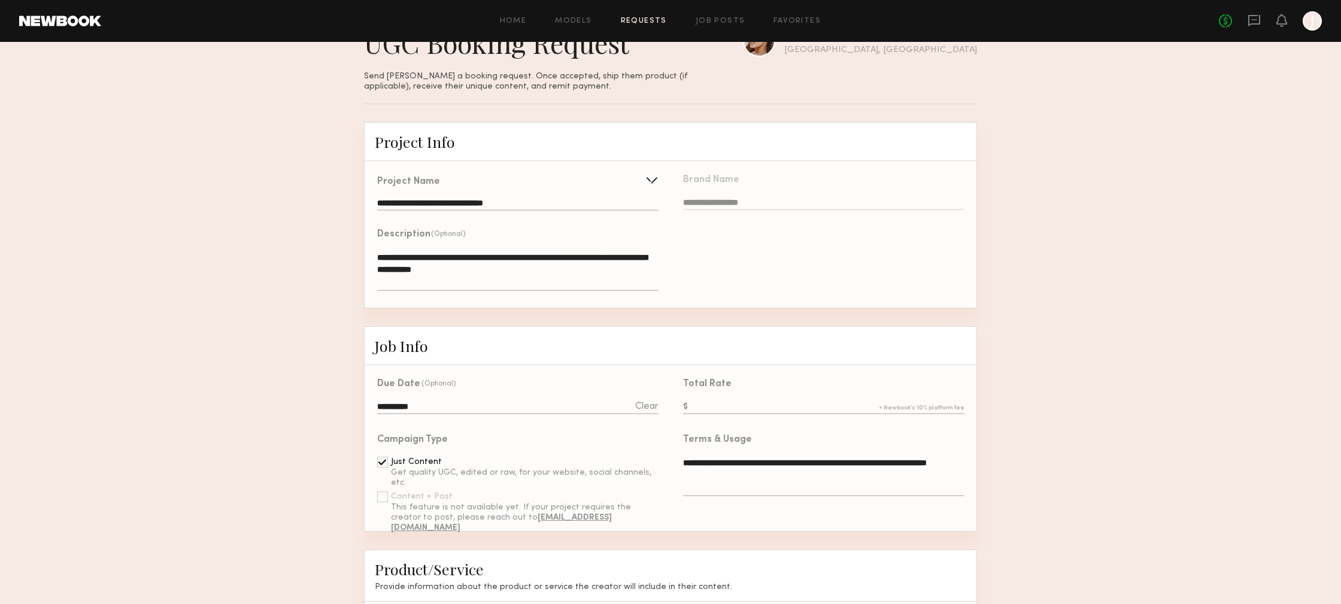
scroll to position [100, 0]
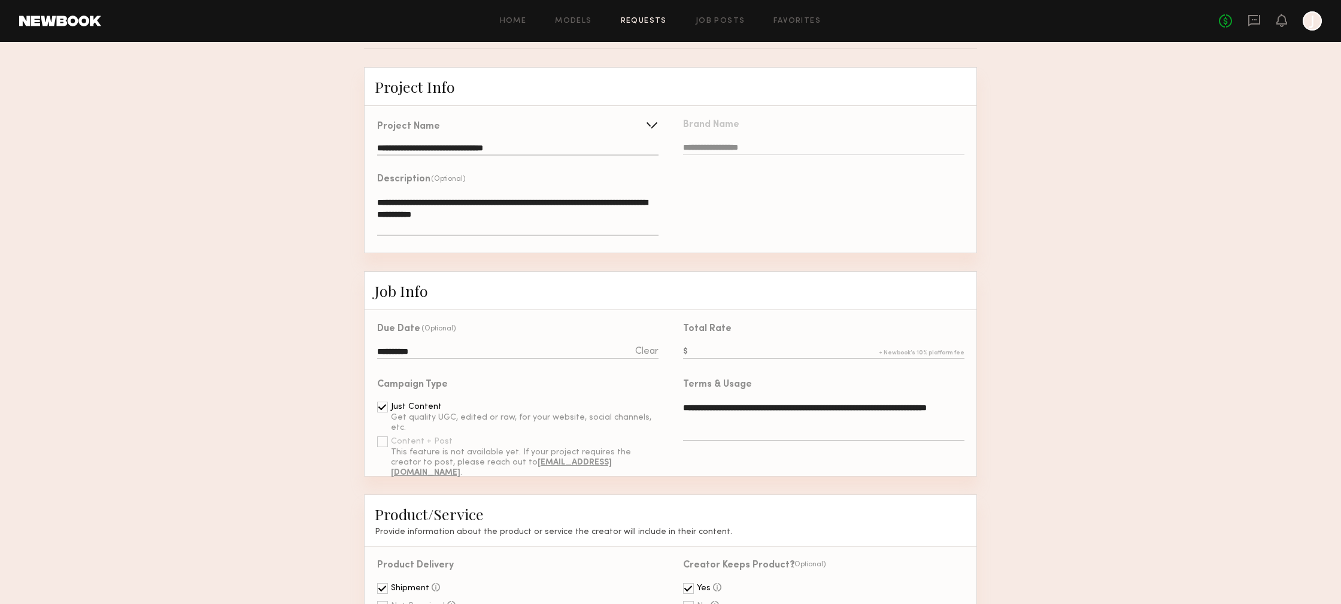
click at [720, 348] on input "text" at bounding box center [823, 352] width 281 height 13
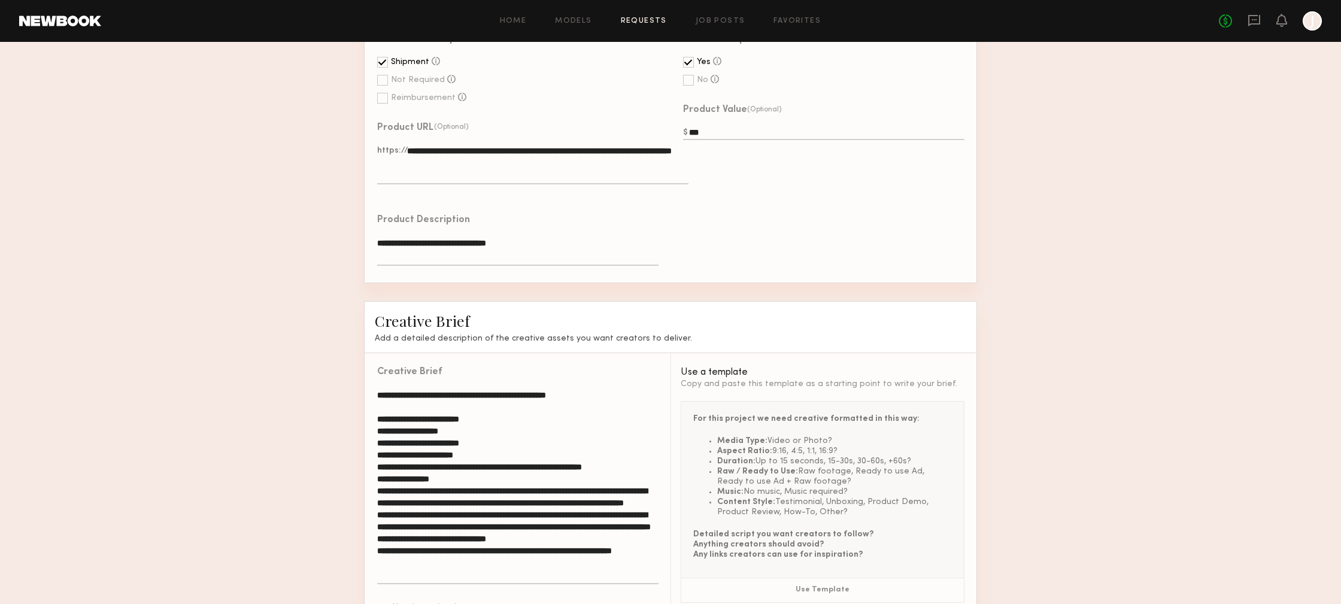
scroll to position [744, 0]
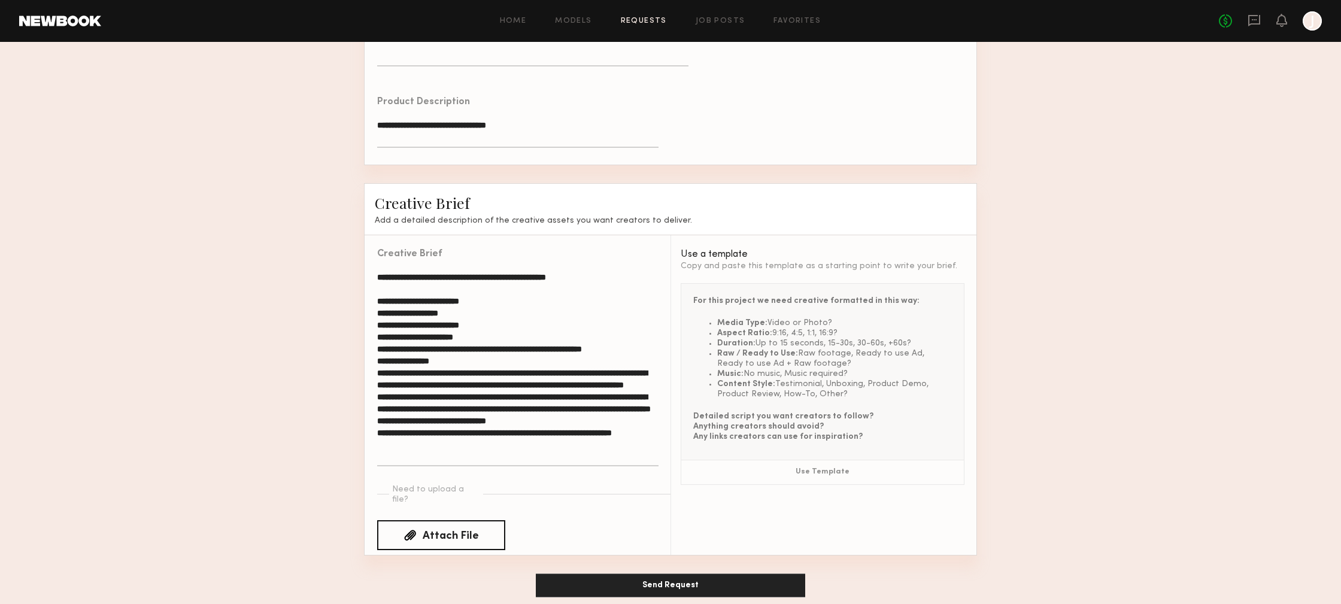
type input "***"
click at [682, 573] on button "Send Request" at bounding box center [670, 585] width 269 height 24
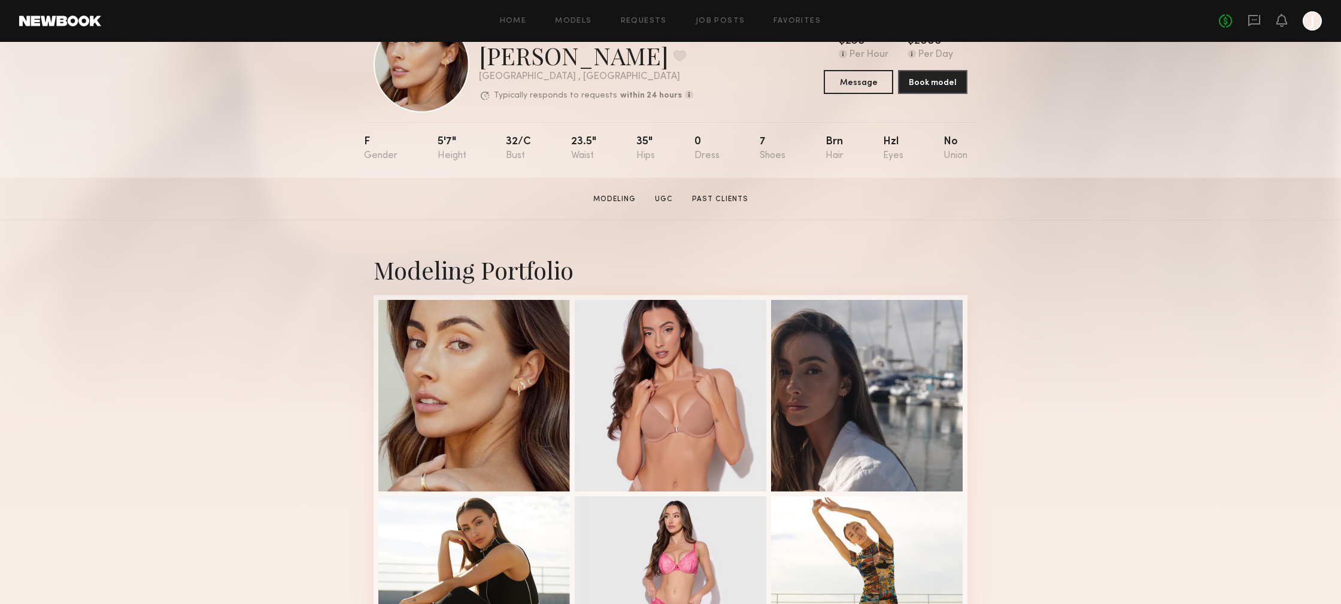
scroll to position [56, 0]
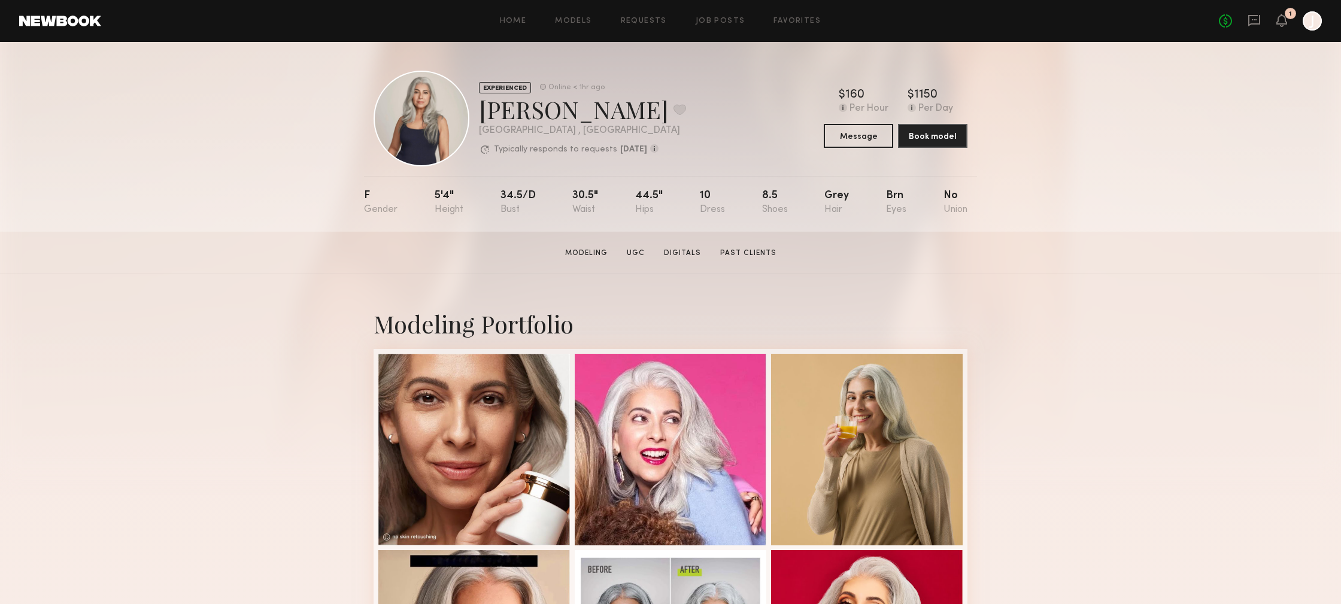
click at [720, 27] on div "Home Models Requests Job Posts Favorites Sign Out No fees up to $5,000 1 J" at bounding box center [711, 20] width 1221 height 19
click at [721, 23] on link "Job Posts" at bounding box center [721, 21] width 50 height 8
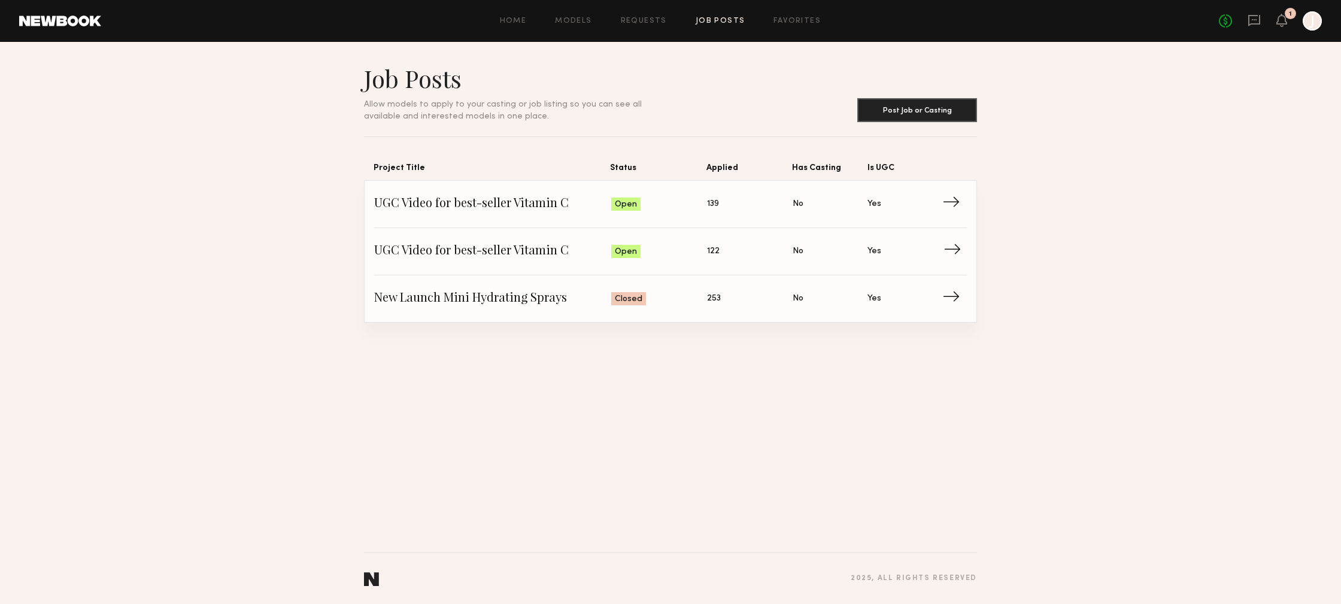
click at [545, 260] on span "UGC Video for best-seller Vitamin C" at bounding box center [492, 251] width 237 height 18
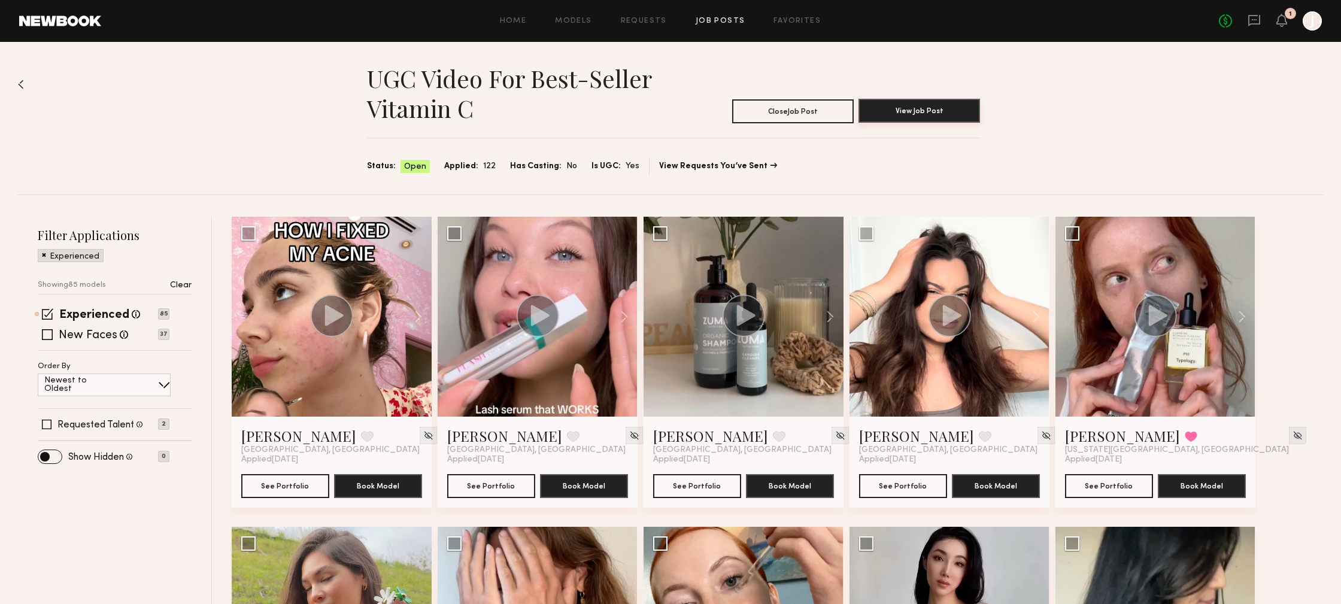
click at [934, 108] on button "View Job Post" at bounding box center [919, 111] width 122 height 24
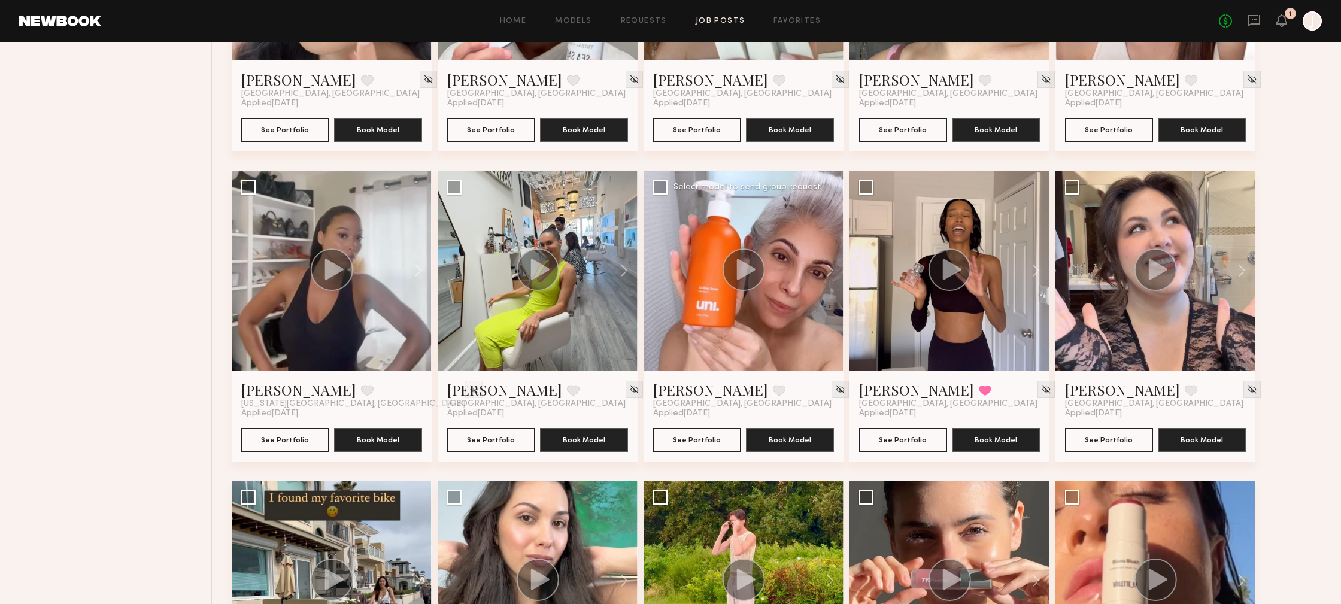
scroll to position [4079, 0]
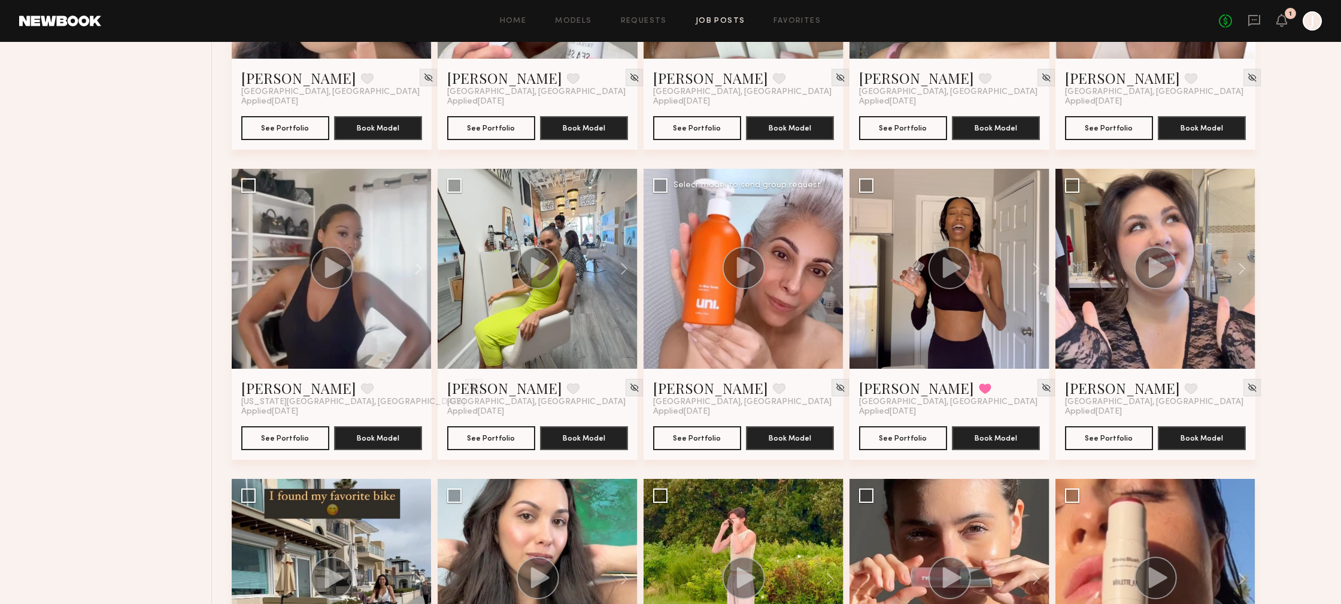
click at [746, 351] on div at bounding box center [743, 269] width 200 height 200
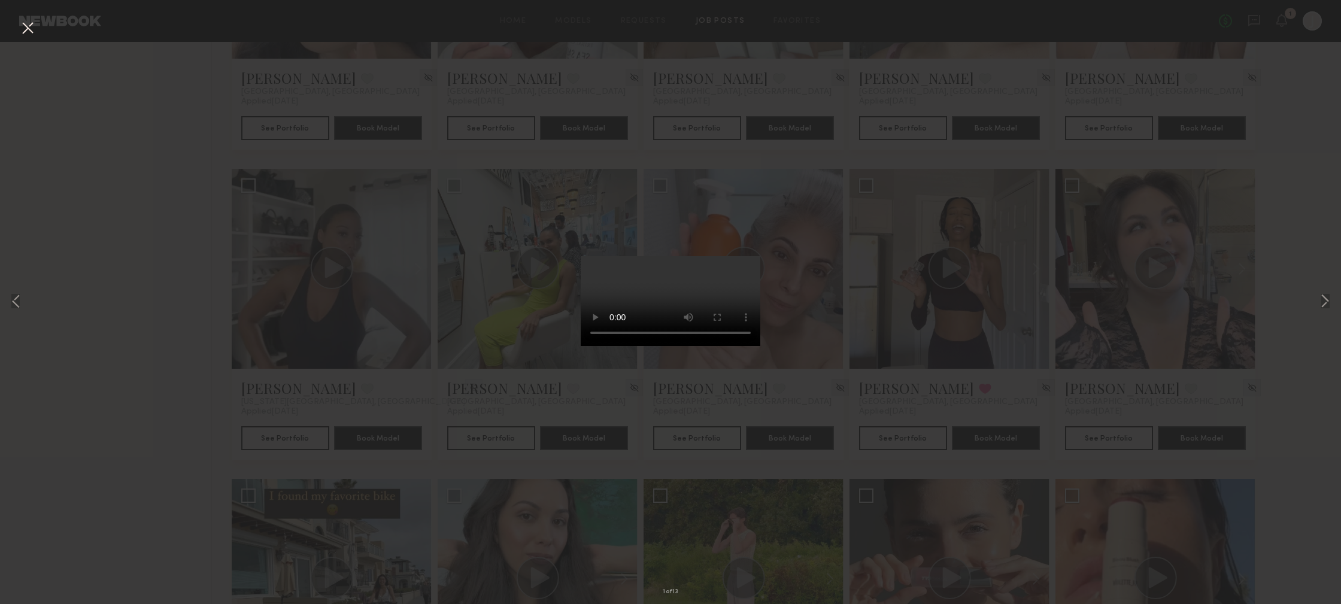
click at [821, 154] on div "1 of 13" at bounding box center [670, 302] width 1341 height 604
click at [44, 31] on div "1 of 13" at bounding box center [670, 302] width 1341 height 604
click at [32, 31] on button at bounding box center [27, 29] width 19 height 22
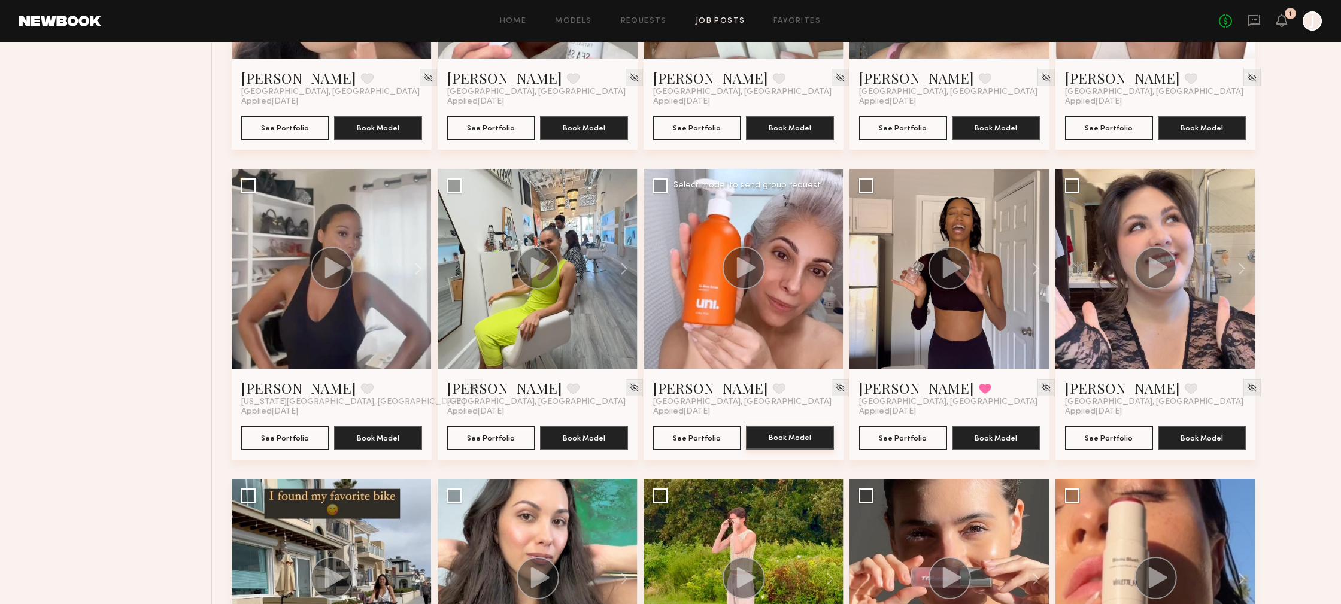
click at [794, 442] on button "Book Model" at bounding box center [790, 438] width 88 height 24
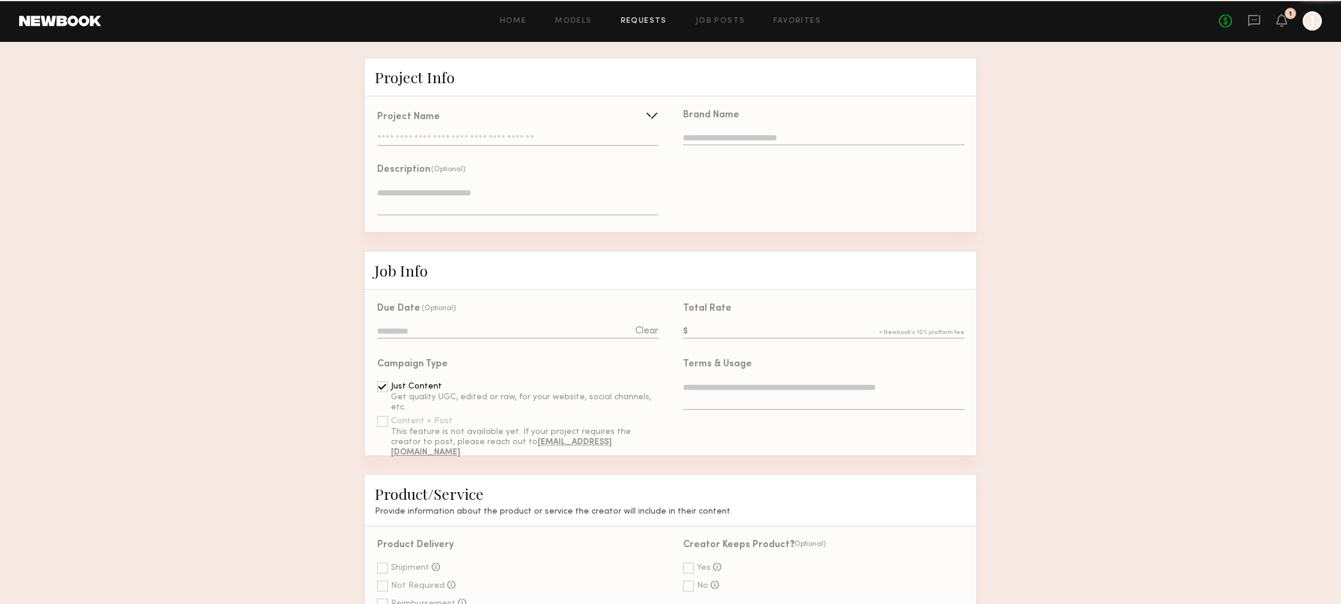
type input "**********"
type textarea "**********"
type input "**********"
type textarea "**********"
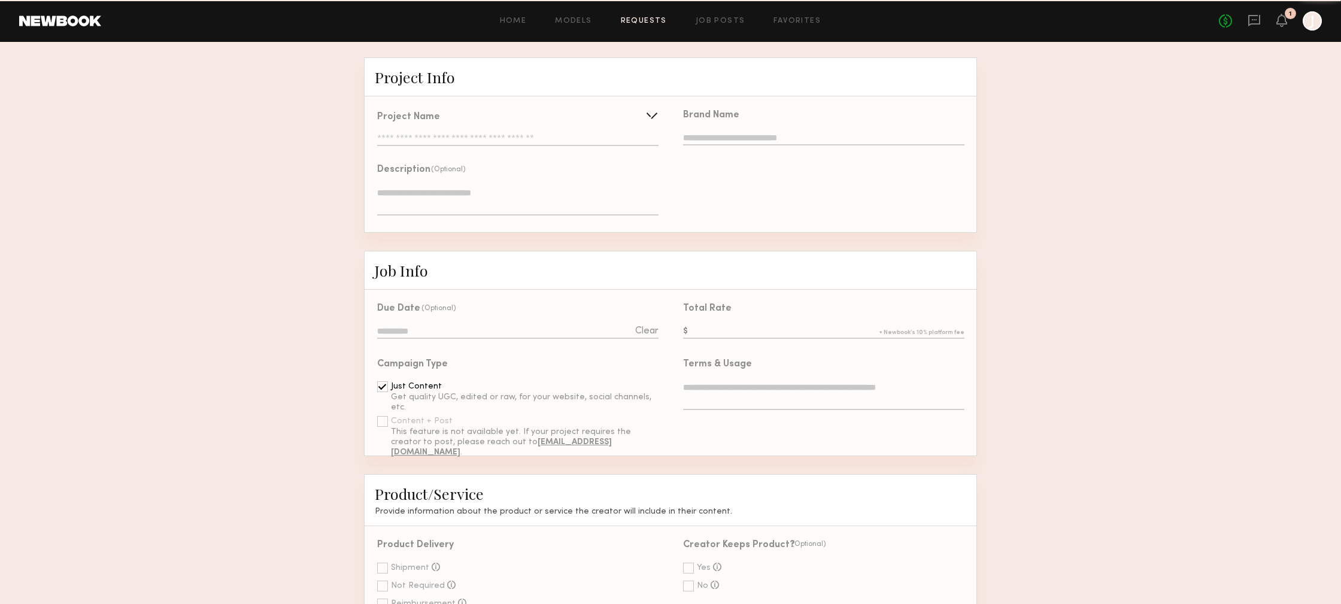
type textarea "**********"
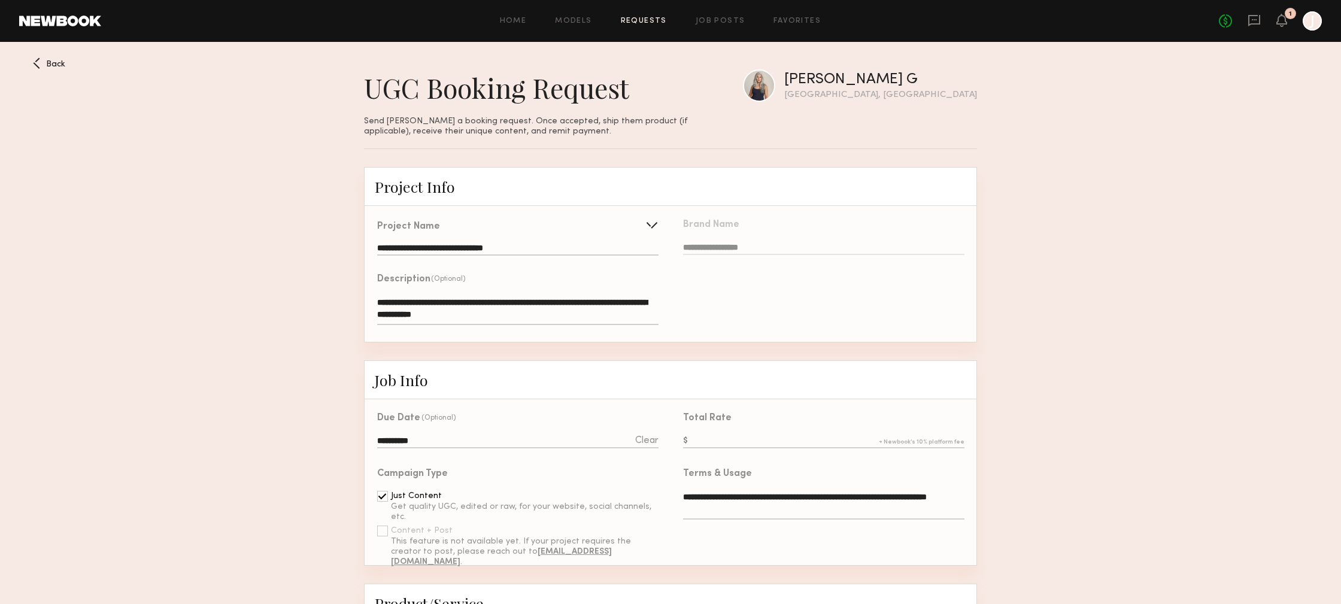
click at [736, 250] on nb-form-field "**********" at bounding box center [817, 234] width 294 height 56
click at [724, 244] on nb-form-field "**********" at bounding box center [817, 234] width 294 height 56
click at [757, 439] on input "text" at bounding box center [823, 441] width 281 height 13
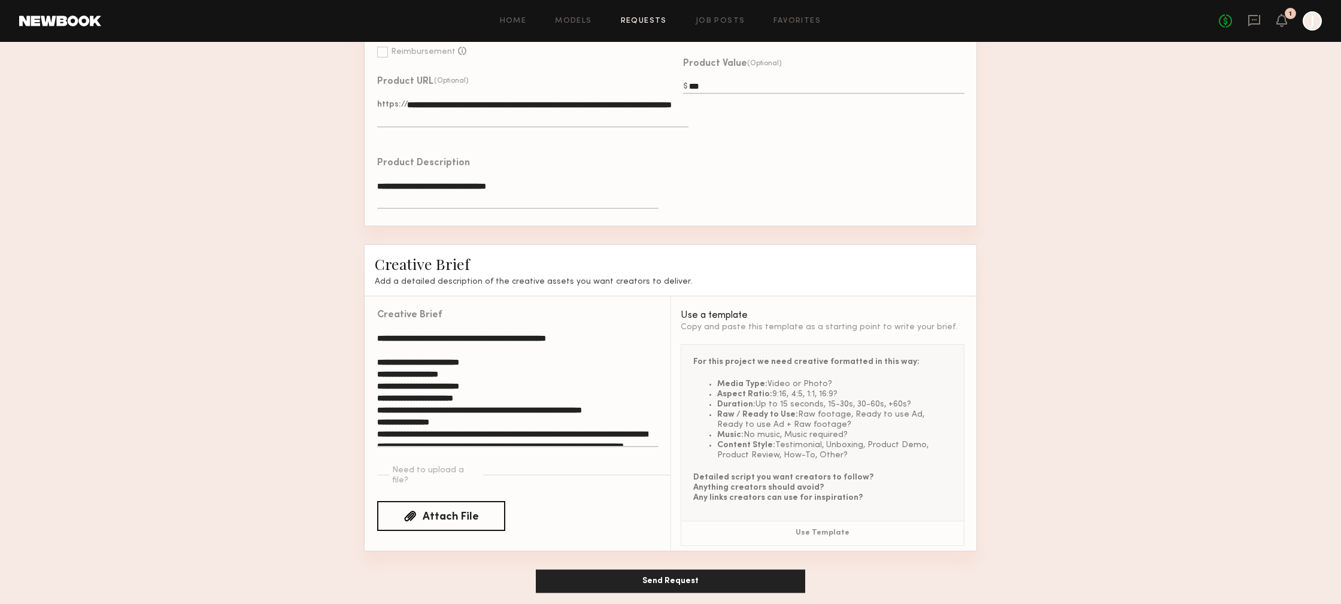
scroll to position [668, 0]
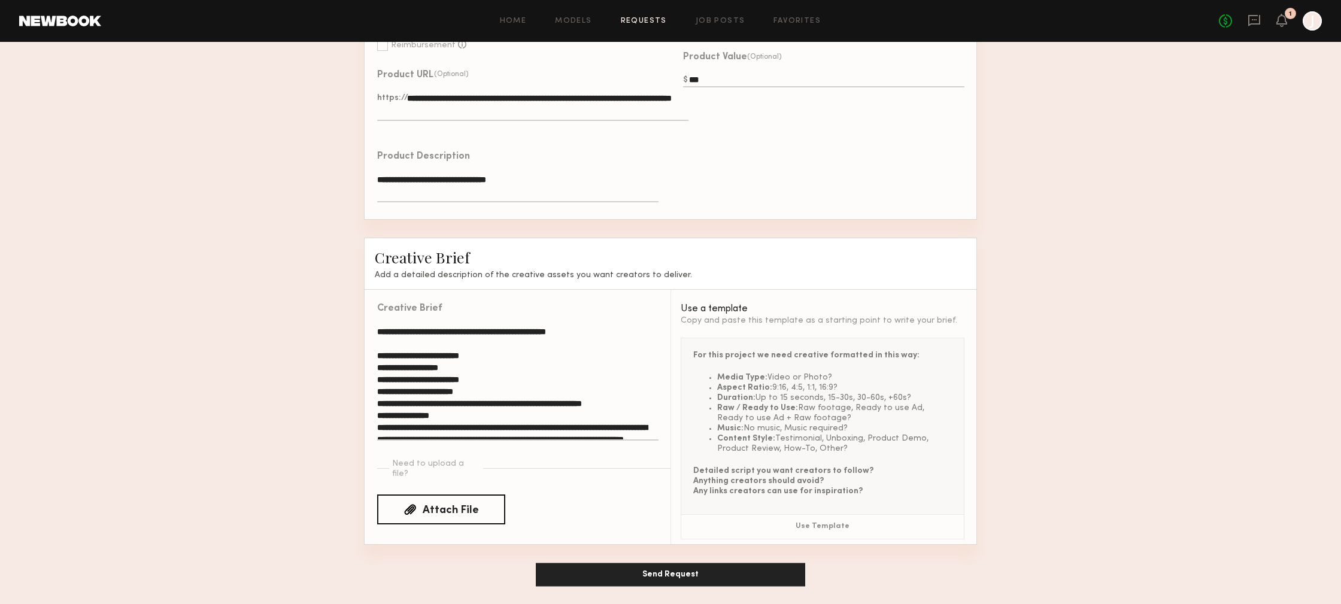
type input "***"
click at [688, 575] on button "Send Request" at bounding box center [670, 575] width 269 height 24
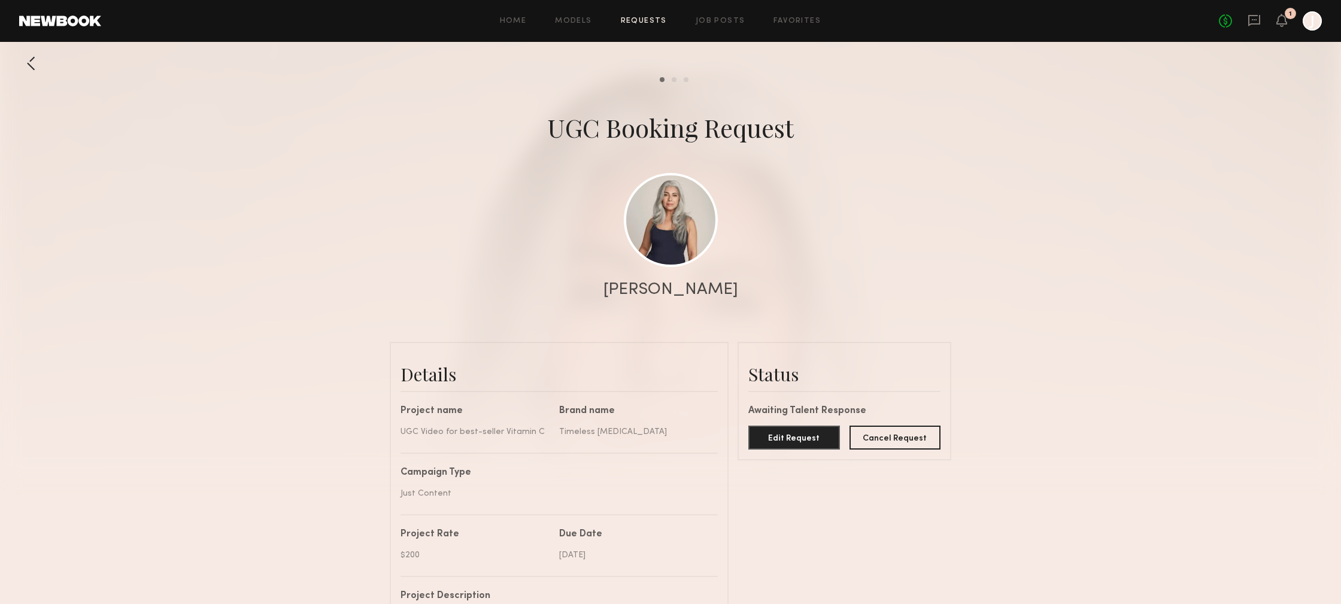
scroll to position [438, 0]
